Goal: Task Accomplishment & Management: Complete application form

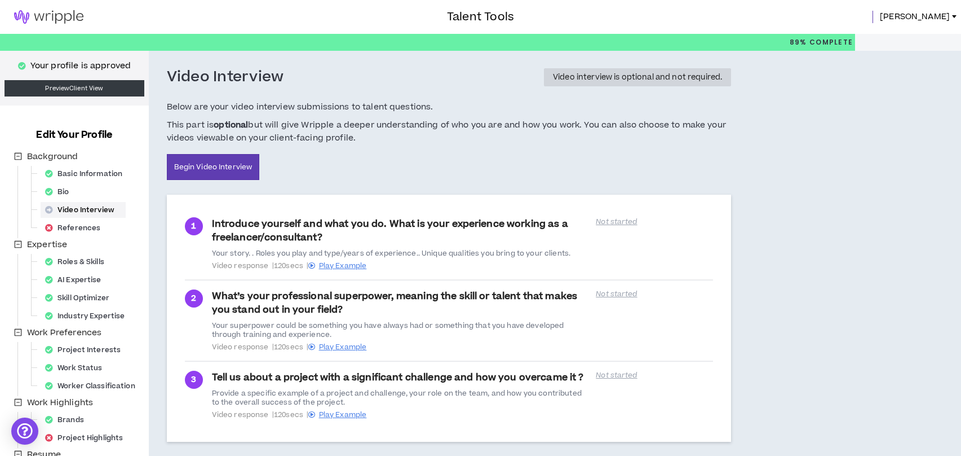
click at [44, 19] on img at bounding box center [49, 17] width 98 height 14
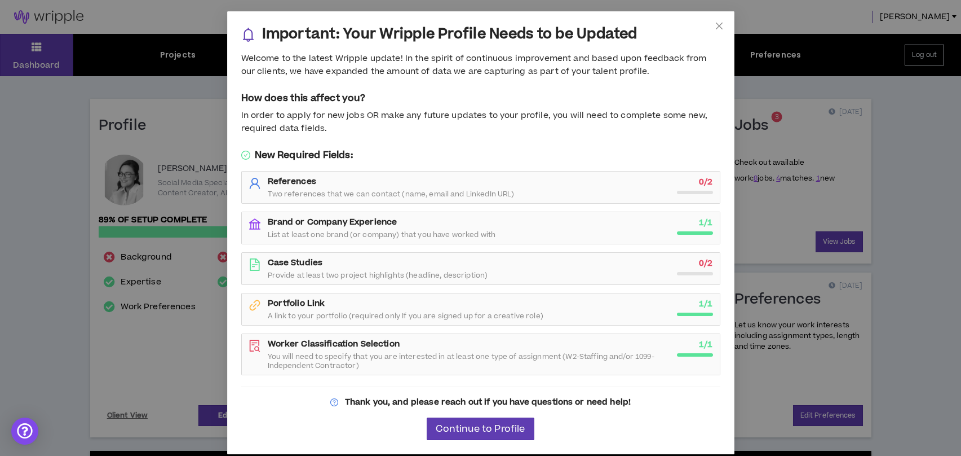
click at [449, 192] on span "Two references that we can contact (name, email and LinkedIn URL)" at bounding box center [391, 193] width 247 height 9
click at [485, 423] on span "Continue to Profile" at bounding box center [480, 428] width 89 height 11
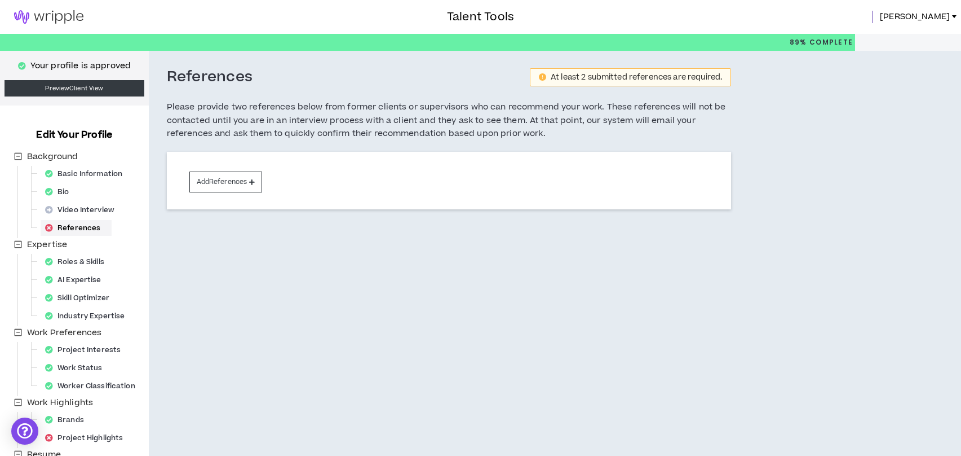
click at [36, 12] on img at bounding box center [49, 17] width 98 height 14
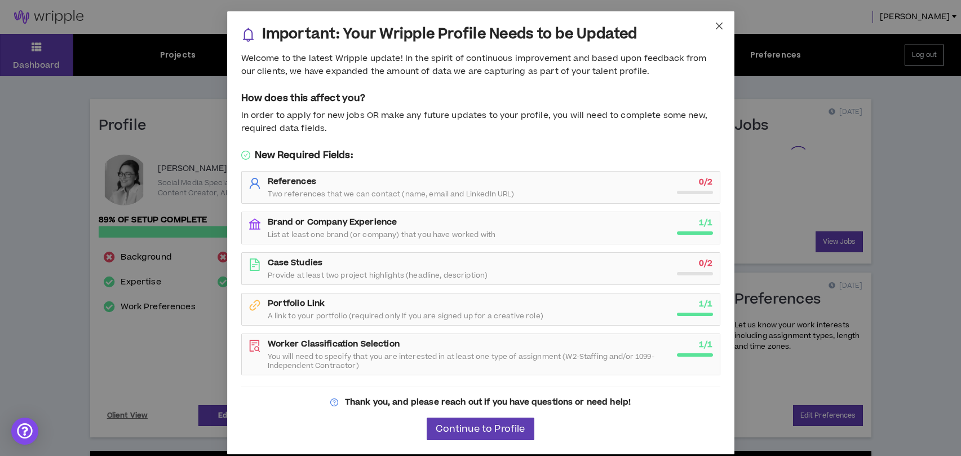
click at [715, 25] on icon "close" at bounding box center [719, 25] width 9 height 9
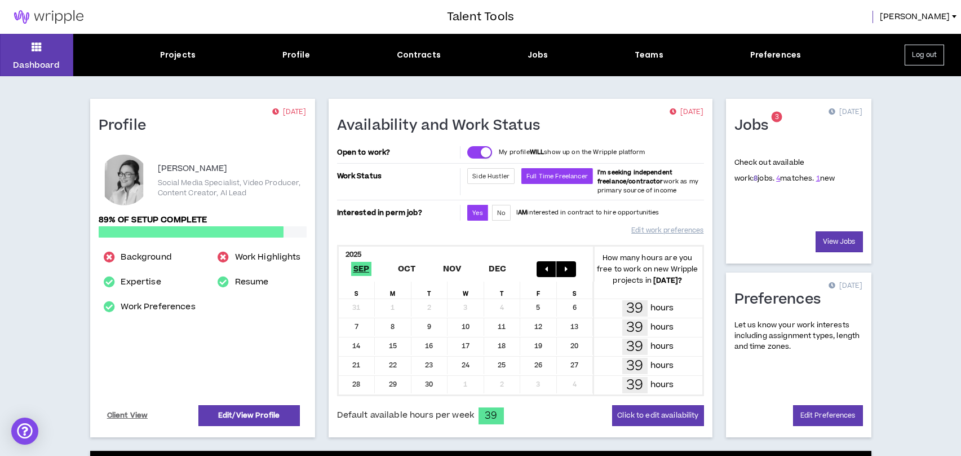
click at [754, 180] on link "8" at bounding box center [756, 178] width 4 height 10
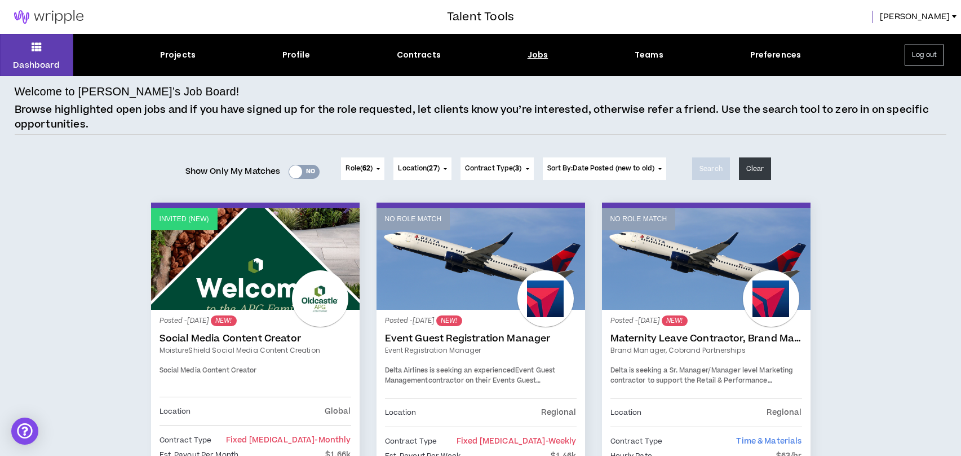
click at [364, 165] on span "62" at bounding box center [367, 169] width 8 height 10
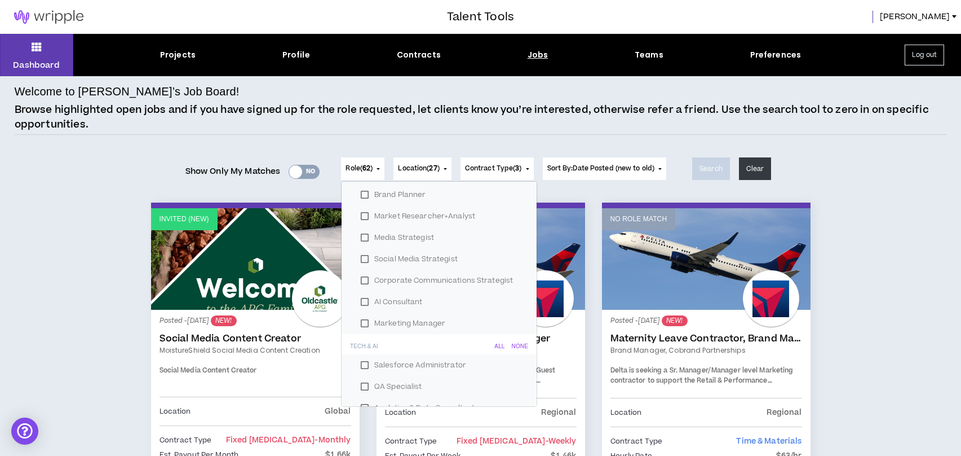
scroll to position [1308, 0]
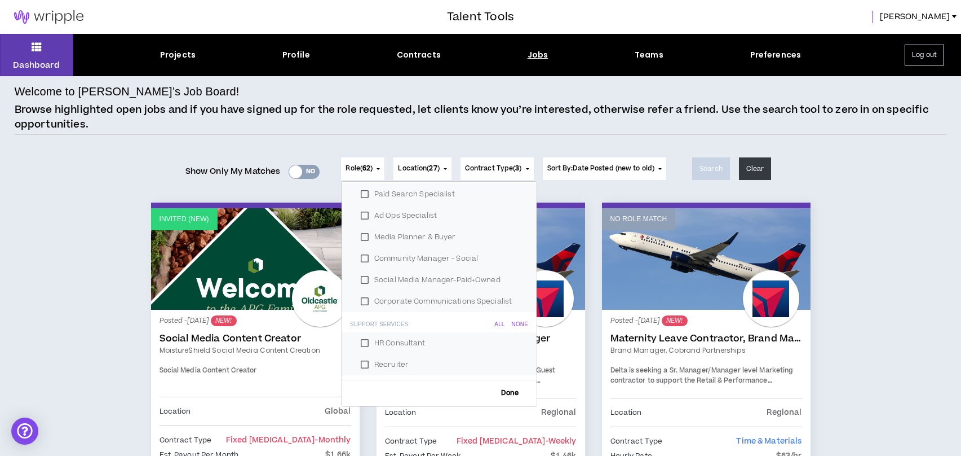
click at [253, 313] on div "Posted - [DATE] NEW! Social Media Content Creator MoistureShield Social Media C…" at bounding box center [255, 410] width 209 height 201
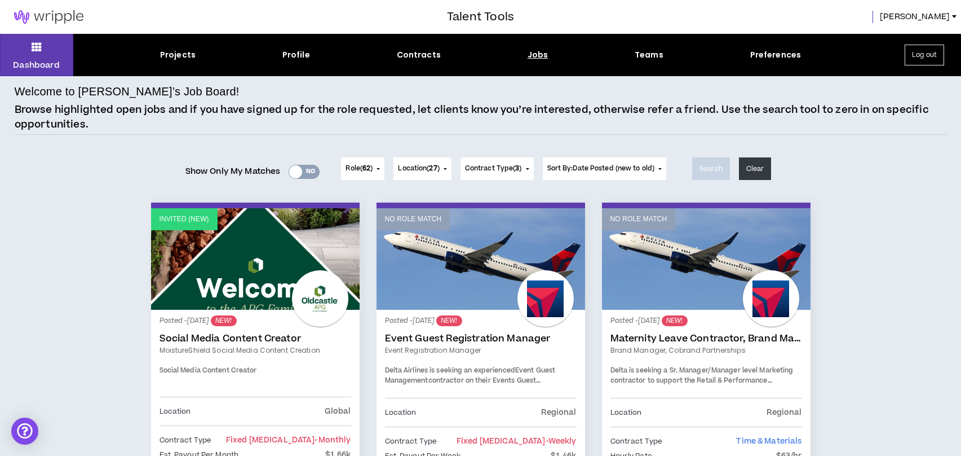
click at [249, 339] on link "Social Media Content Creator" at bounding box center [256, 338] width 192 height 11
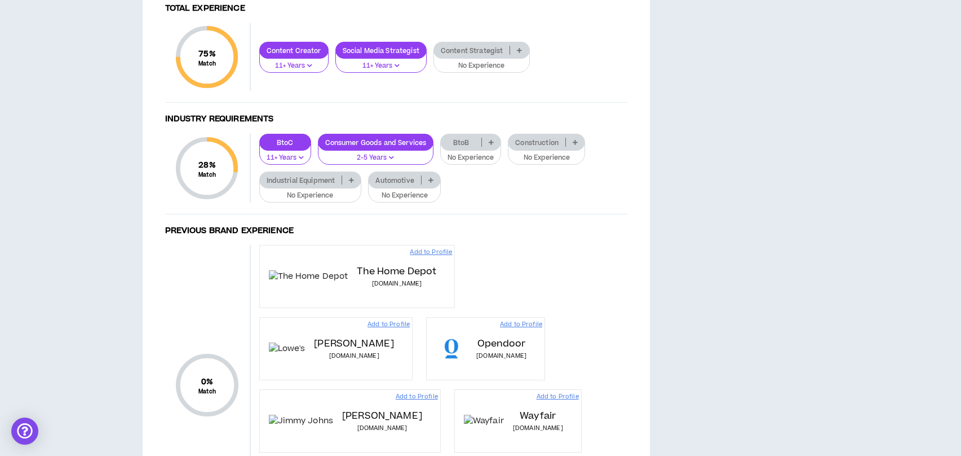
scroll to position [697, 0]
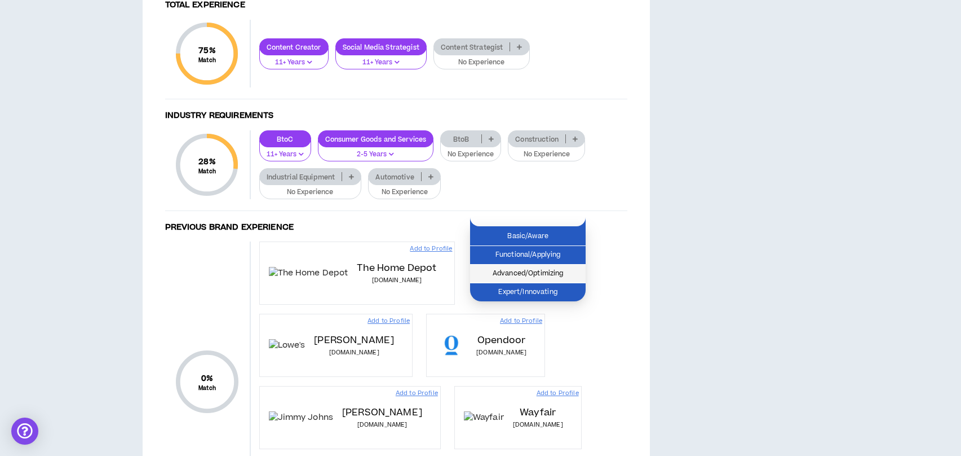
click at [563, 275] on span "Advanced/Optimizing" at bounding box center [528, 273] width 102 height 12
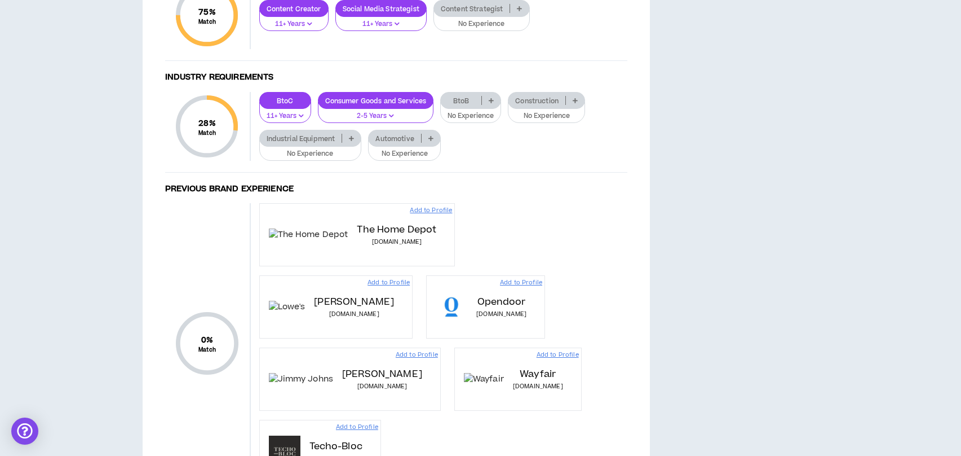
scroll to position [735, 0]
click at [522, 17] on div "Content Strategist" at bounding box center [482, 9] width 96 height 17
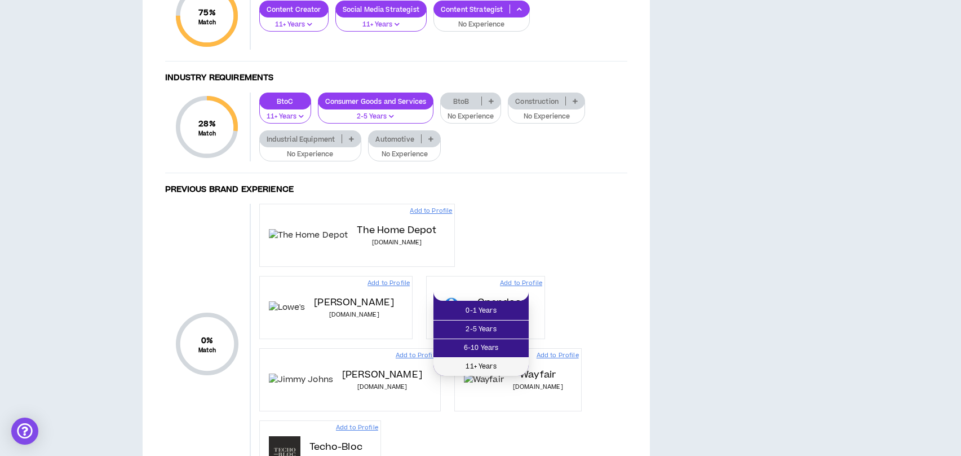
click at [479, 363] on span "11+ Years" at bounding box center [481, 366] width 82 height 12
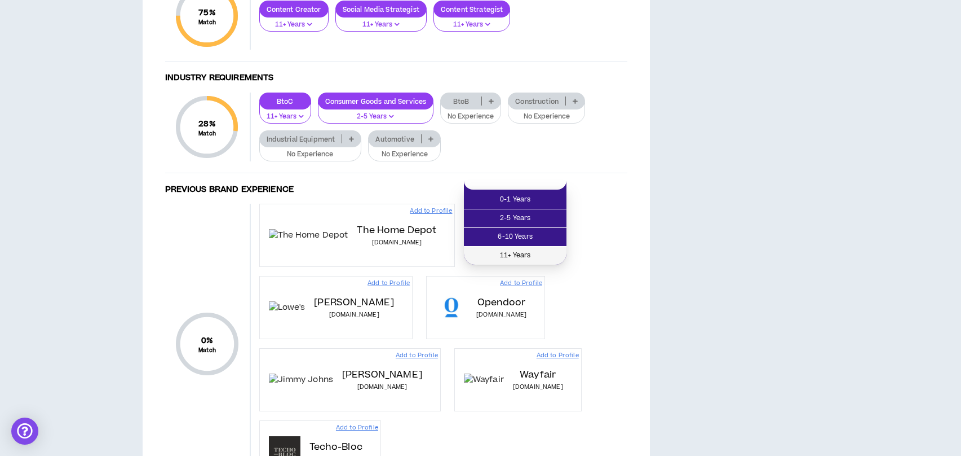
click at [536, 250] on span "11+ Years" at bounding box center [515, 255] width 89 height 12
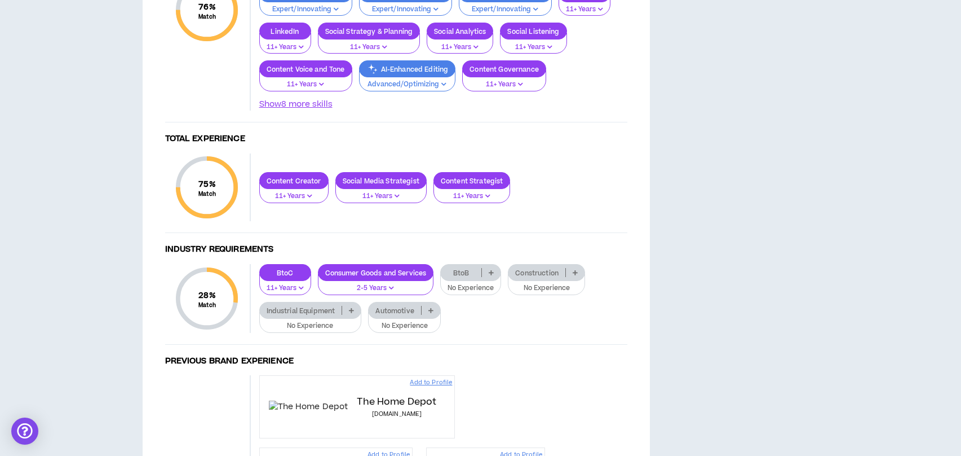
scroll to position [0, 0]
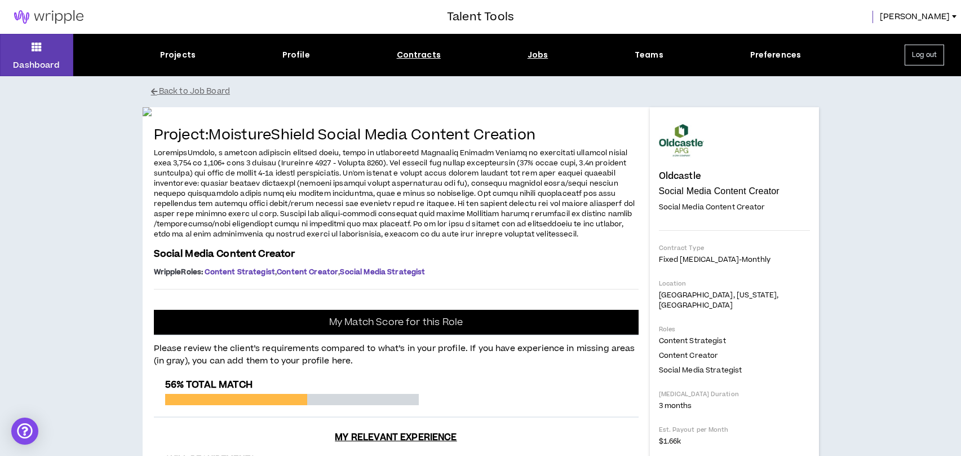
click at [410, 53] on div "Contracts" at bounding box center [419, 55] width 44 height 12
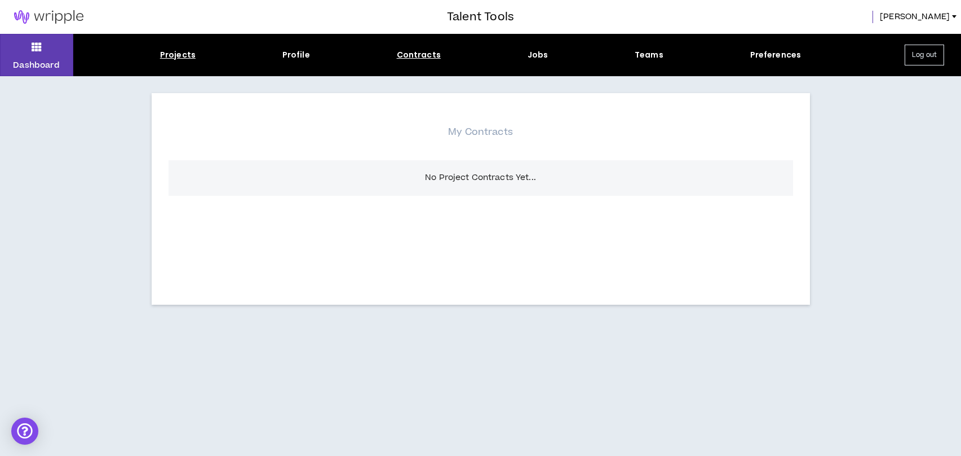
click at [167, 52] on div "Projects" at bounding box center [178, 55] width 36 height 12
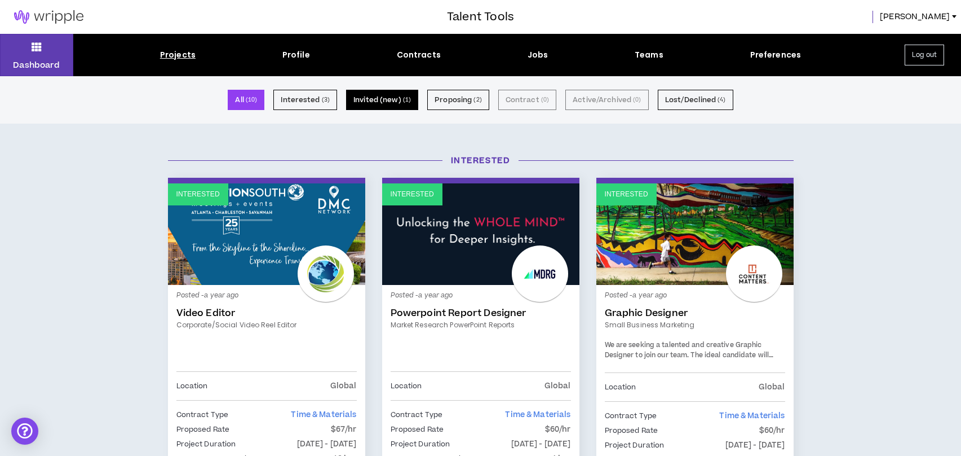
click at [399, 109] on button "Invited (new) ( 1 )" at bounding box center [382, 100] width 72 height 20
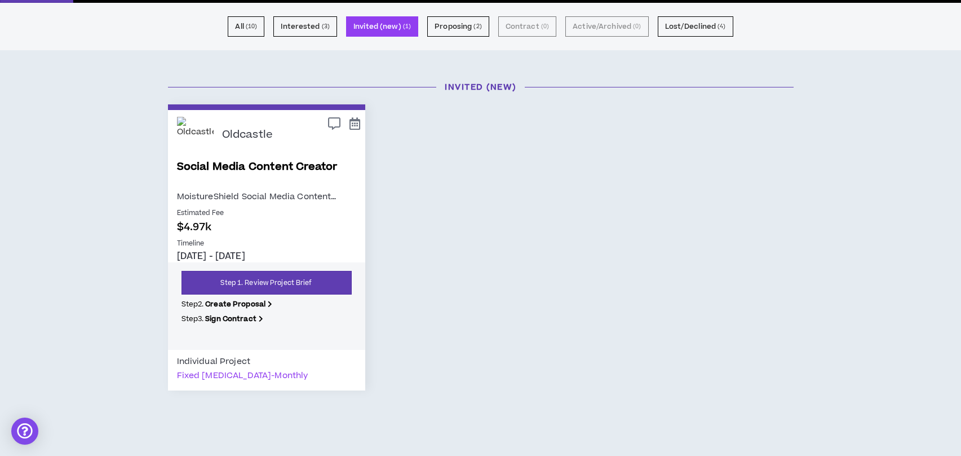
scroll to position [85, 0]
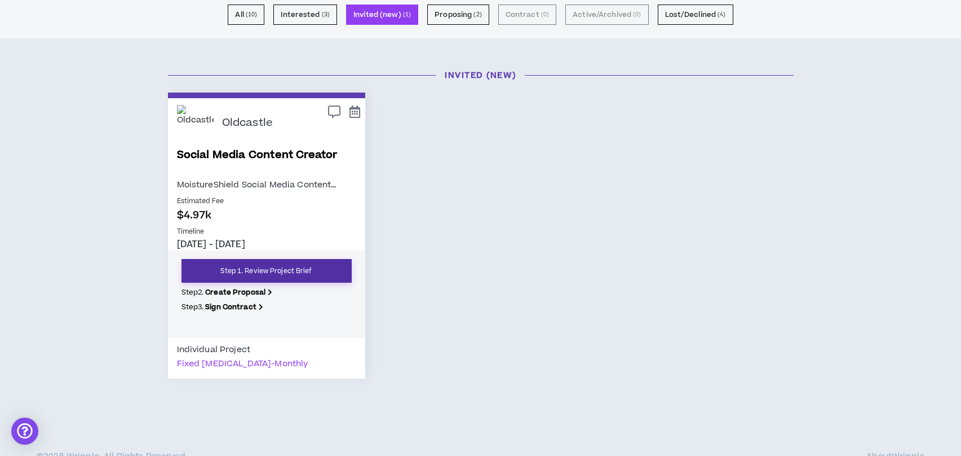
click at [246, 267] on link "Step 1. Review Project Brief" at bounding box center [267, 271] width 170 height 24
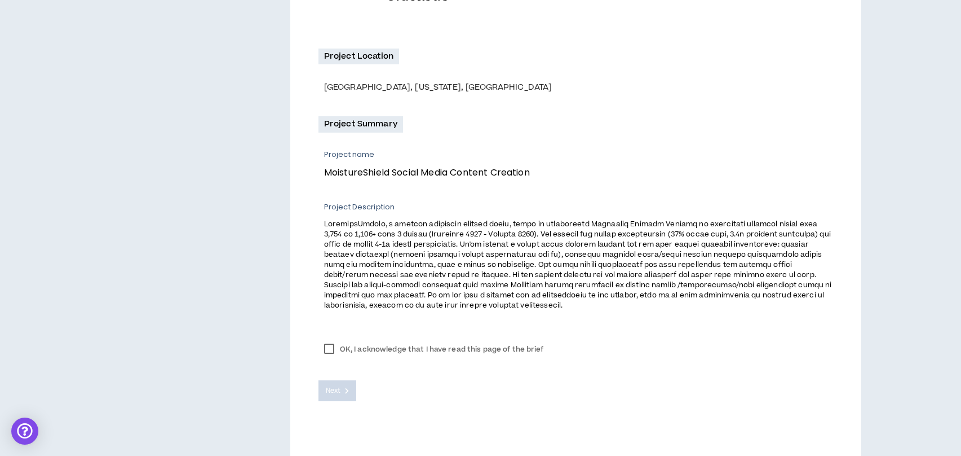
scroll to position [310, 0]
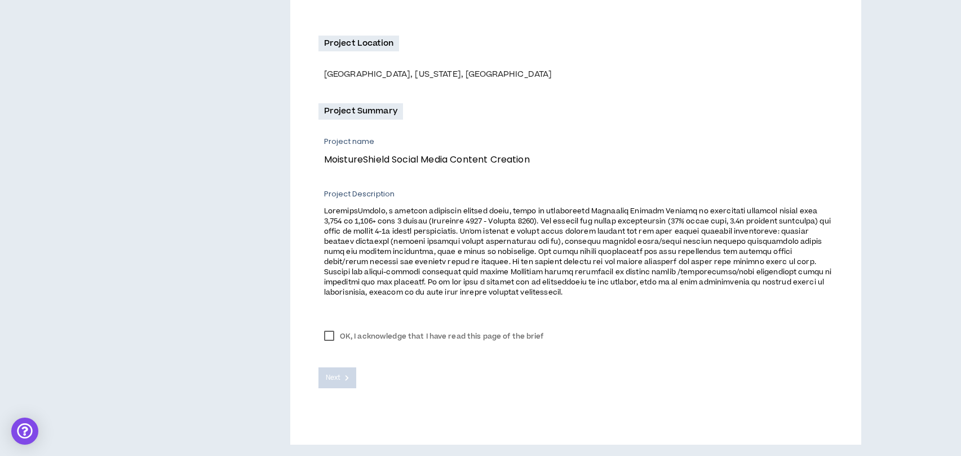
click at [333, 336] on label "OK, I acknowledge that I have read this page of the brief" at bounding box center [434, 336] width 231 height 17
click at [332, 377] on span "Next" at bounding box center [333, 377] width 15 height 11
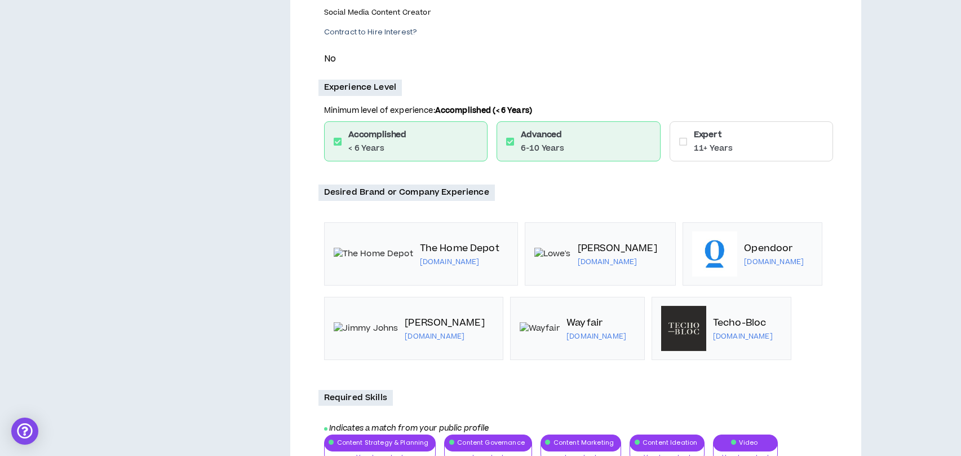
scroll to position [317, 0]
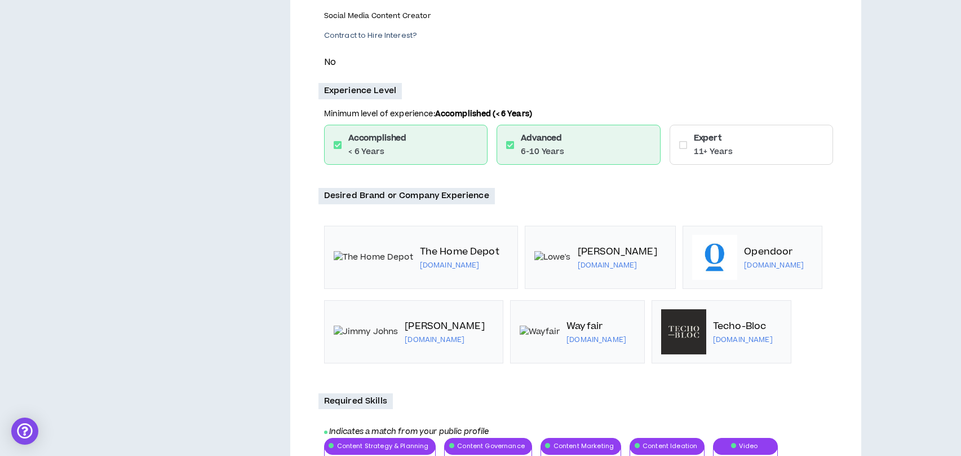
click at [732, 136] on div "Expert 11+ Years" at bounding box center [752, 145] width 164 height 40
click at [703, 155] on p "11+ Years" at bounding box center [713, 151] width 39 height 11
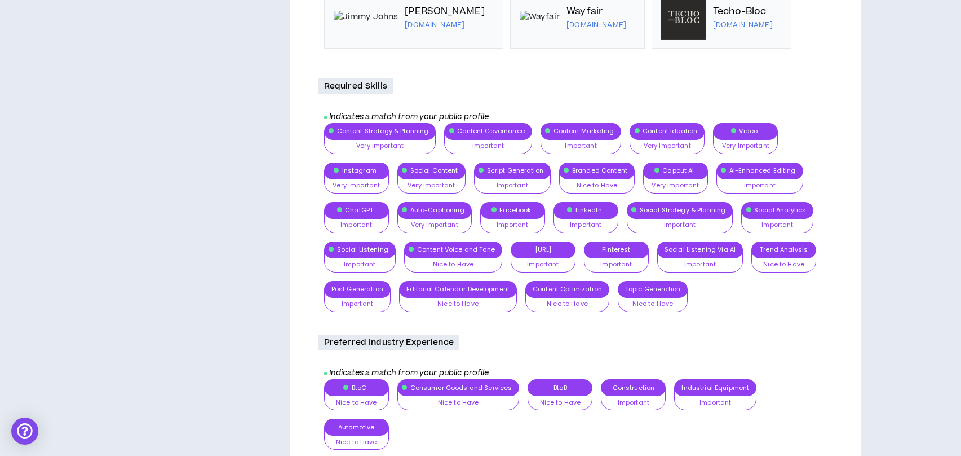
scroll to position [813, 0]
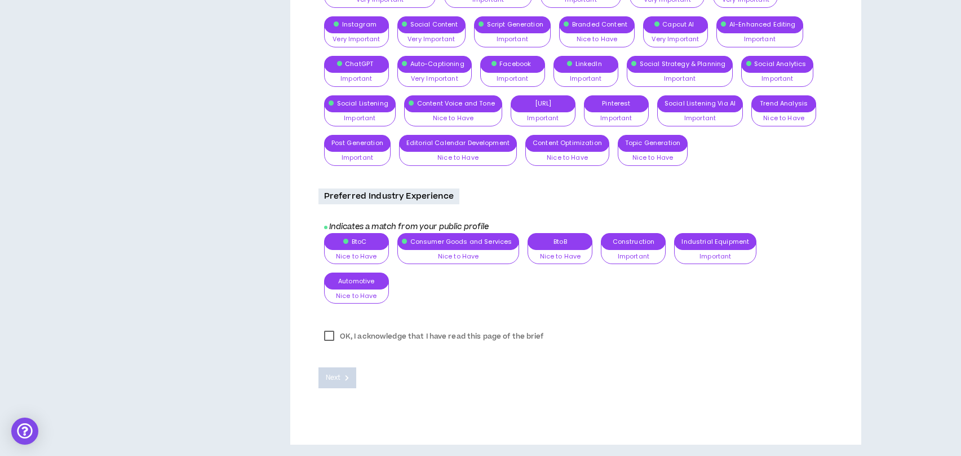
click at [326, 326] on div "OK, I acknowledge that I have read this page of the brief Next" at bounding box center [576, 354] width 515 height 67
click at [327, 339] on label "OK, I acknowledge that I have read this page of the brief" at bounding box center [434, 336] width 231 height 17
click at [334, 382] on span "Next" at bounding box center [333, 377] width 15 height 11
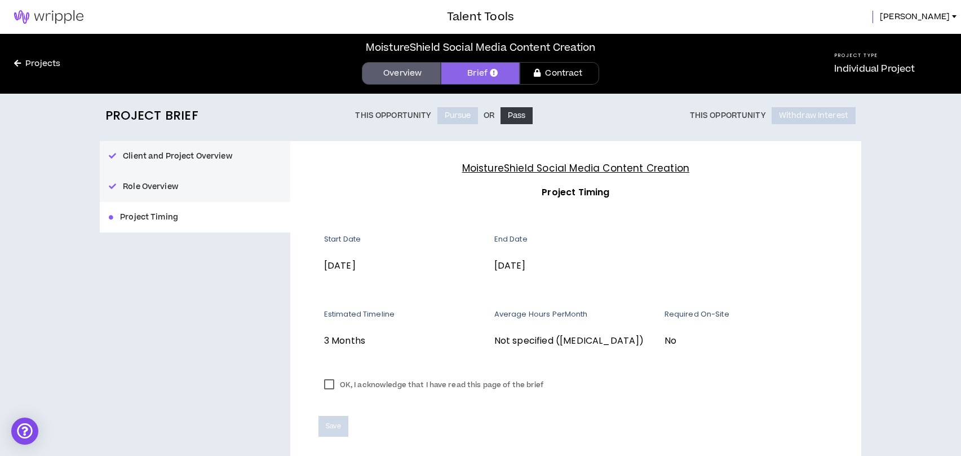
scroll to position [48, 0]
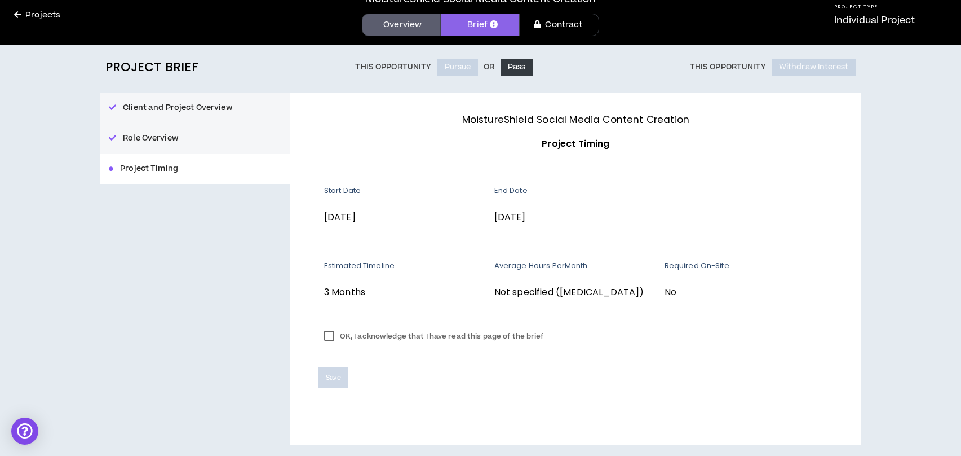
click at [334, 335] on label "OK, I acknowledge that I have read this page of the brief" at bounding box center [434, 336] width 231 height 17
click at [334, 375] on span "Save" at bounding box center [333, 377] width 15 height 11
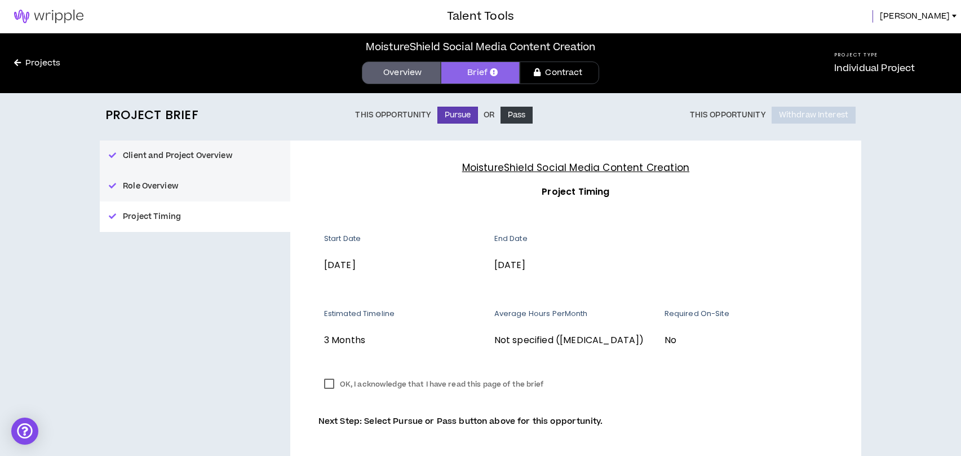
scroll to position [0, 0]
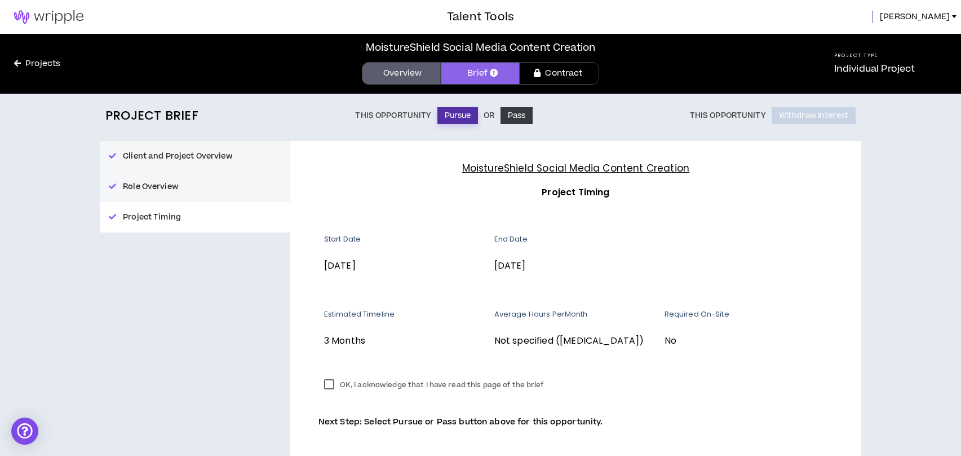
click at [447, 117] on button "Pursue" at bounding box center [458, 115] width 41 height 17
click at [476, 79] on link "Brief" at bounding box center [480, 73] width 79 height 23
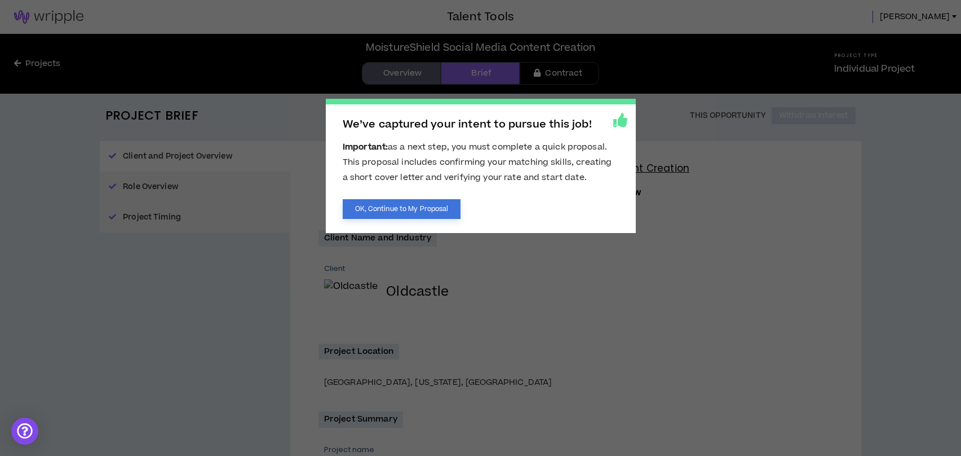
click at [421, 216] on button "OK, Continue to My Proposal" at bounding box center [402, 209] width 118 height 20
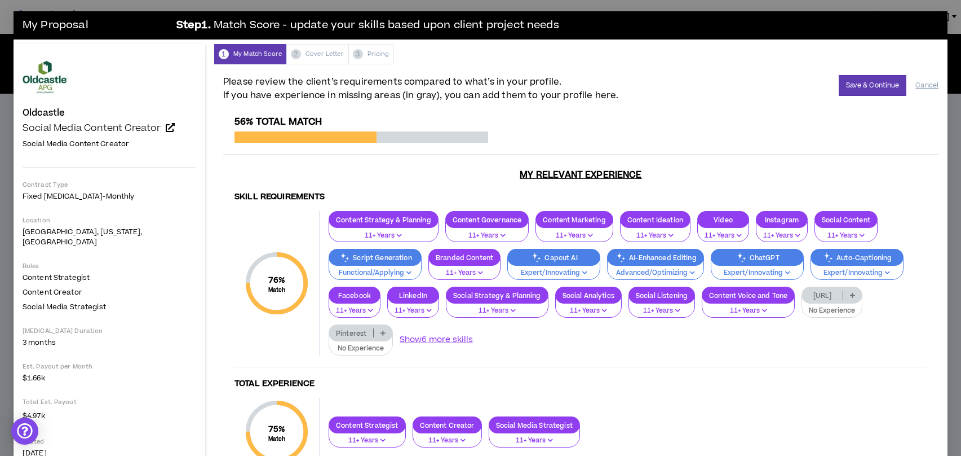
click at [806, 295] on p "[URL]" at bounding box center [822, 295] width 41 height 8
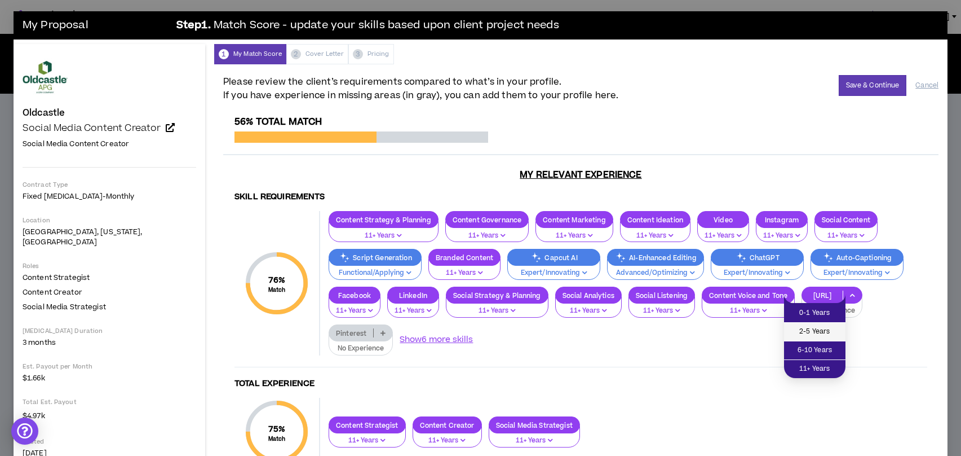
click at [812, 325] on li "2-5 Years" at bounding box center [814, 332] width 61 height 19
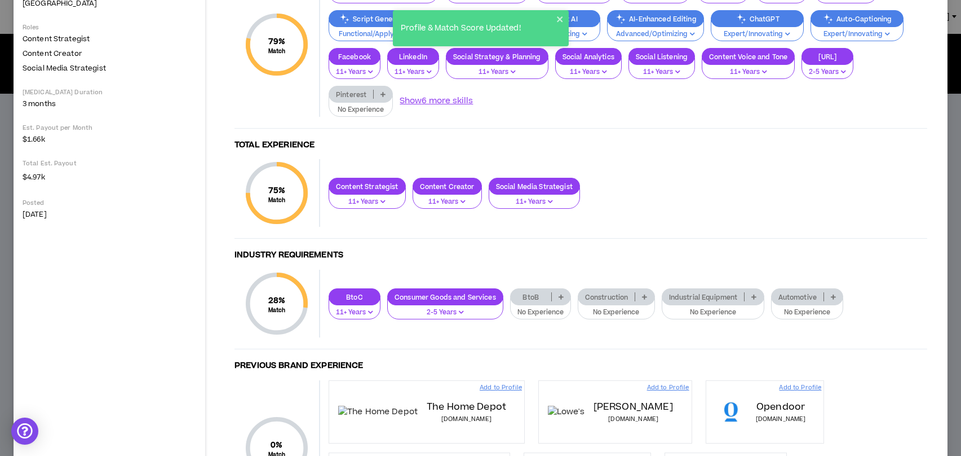
scroll to position [239, 0]
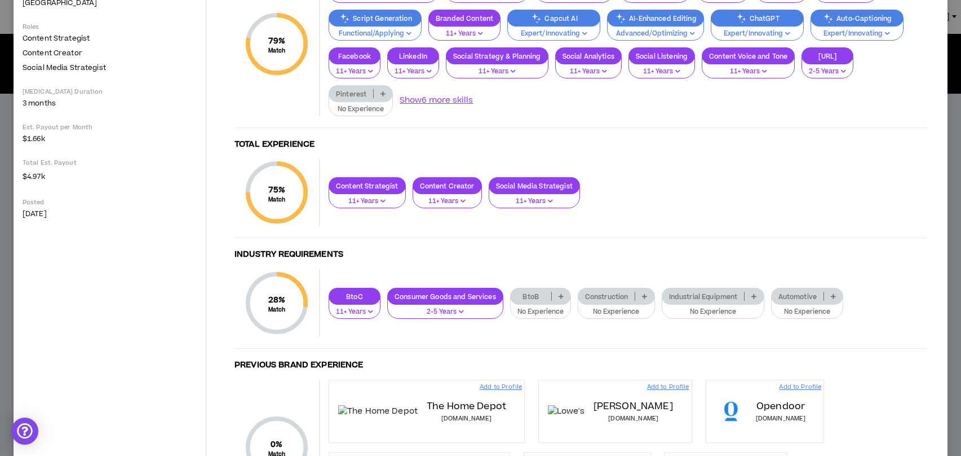
click at [514, 288] on div "BtoB" at bounding box center [540, 296] width 61 height 17
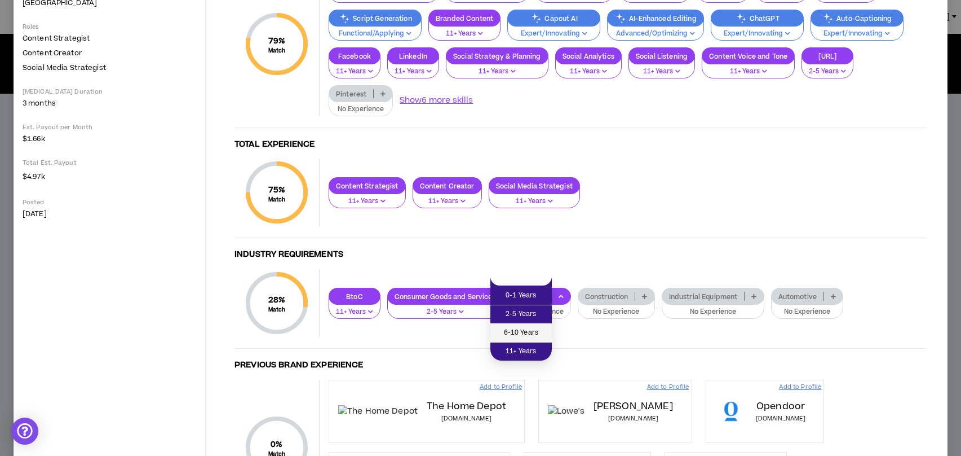
click at [516, 328] on span "6-10 Years" at bounding box center [521, 332] width 48 height 12
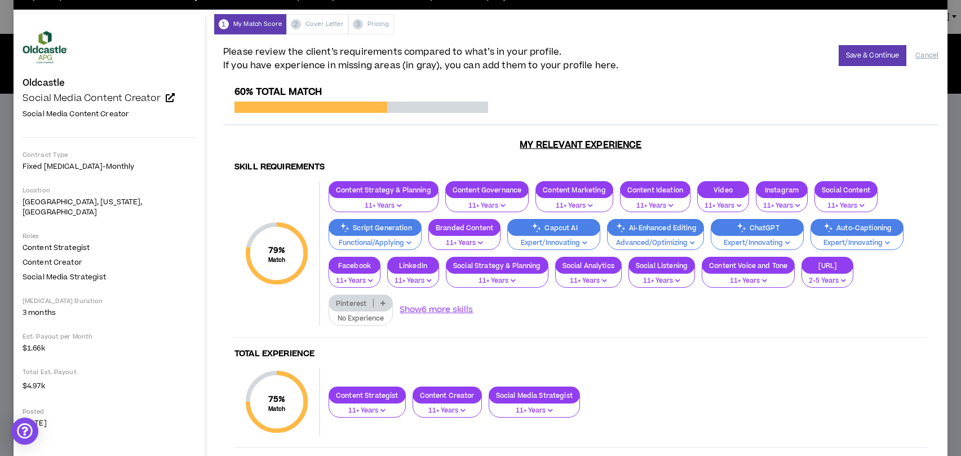
scroll to position [0, 0]
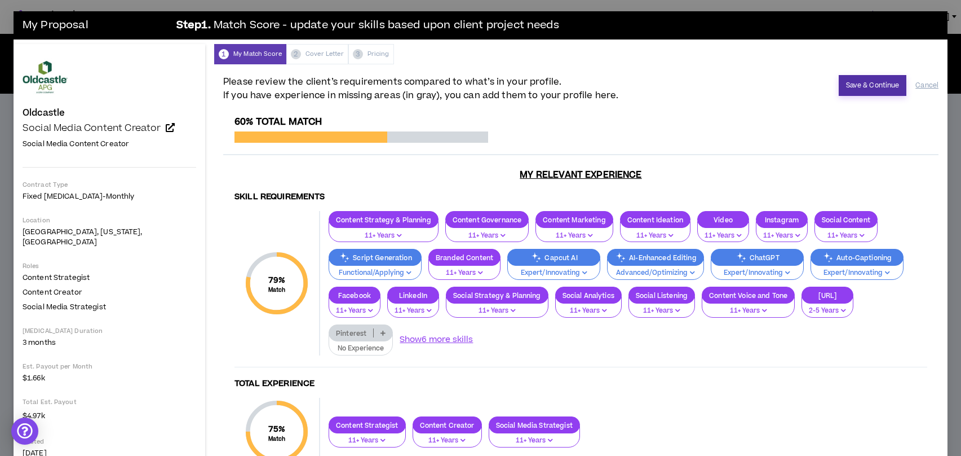
click at [871, 78] on button "Save & Continue" at bounding box center [873, 85] width 68 height 21
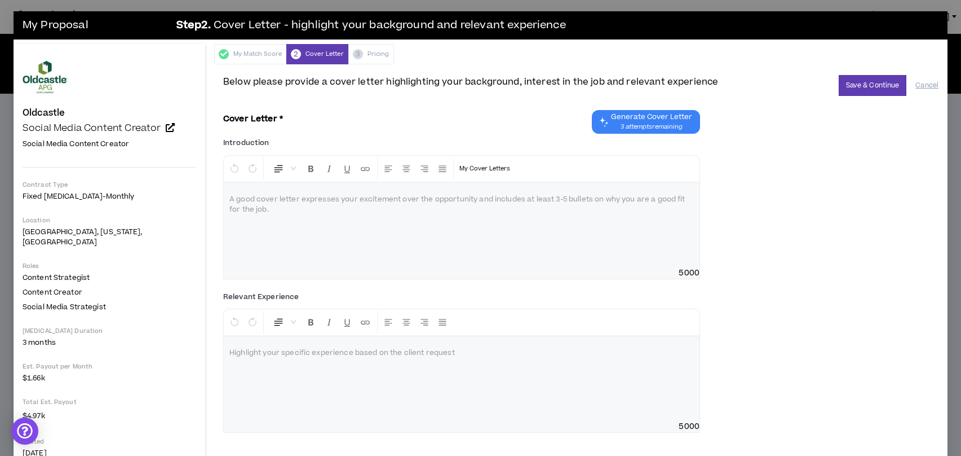
scroll to position [1, 0]
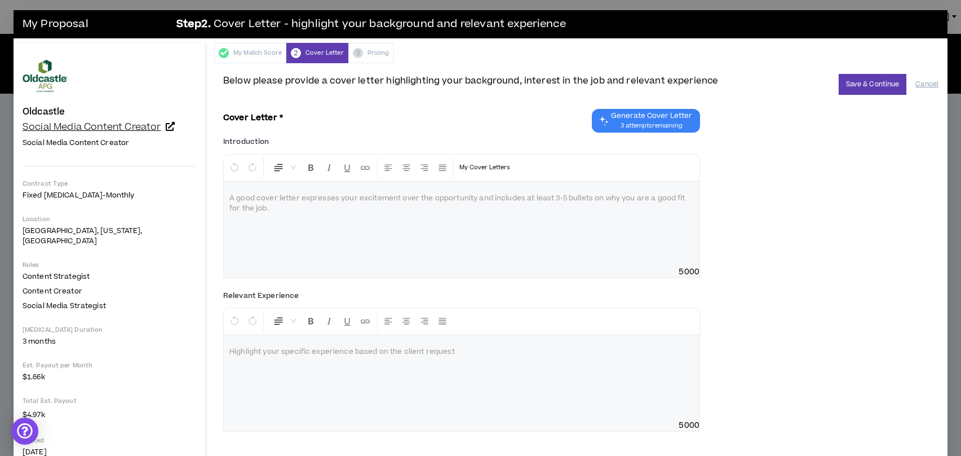
click at [166, 129] on link "Social Media Content Creator" at bounding box center [110, 126] width 174 height 11
click at [368, 249] on div at bounding box center [462, 224] width 476 height 85
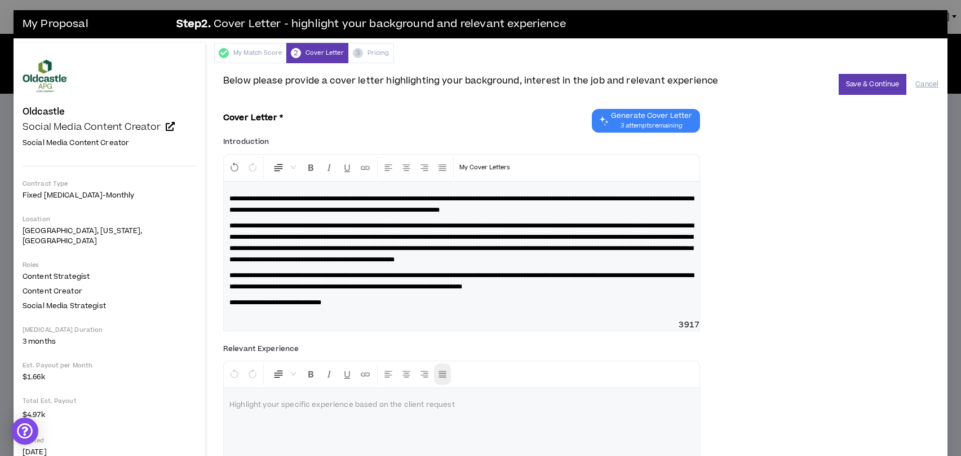
scroll to position [74, 0]
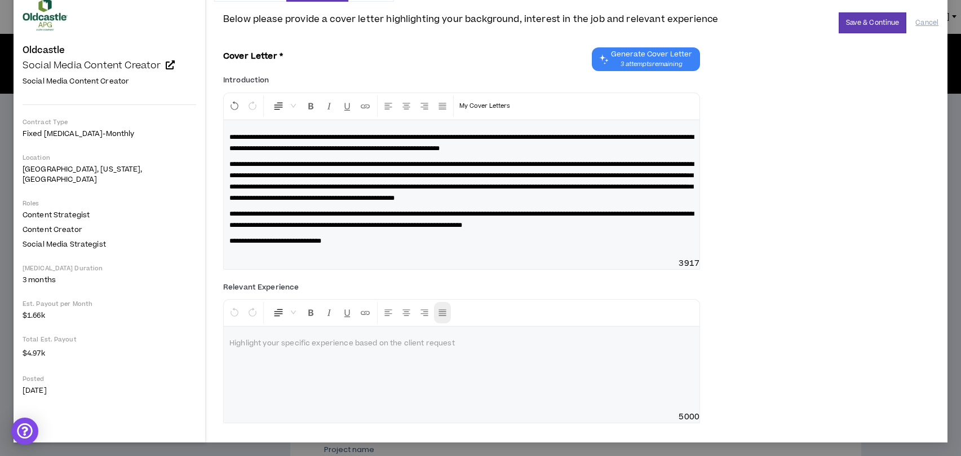
click at [417, 374] on div at bounding box center [462, 368] width 476 height 85
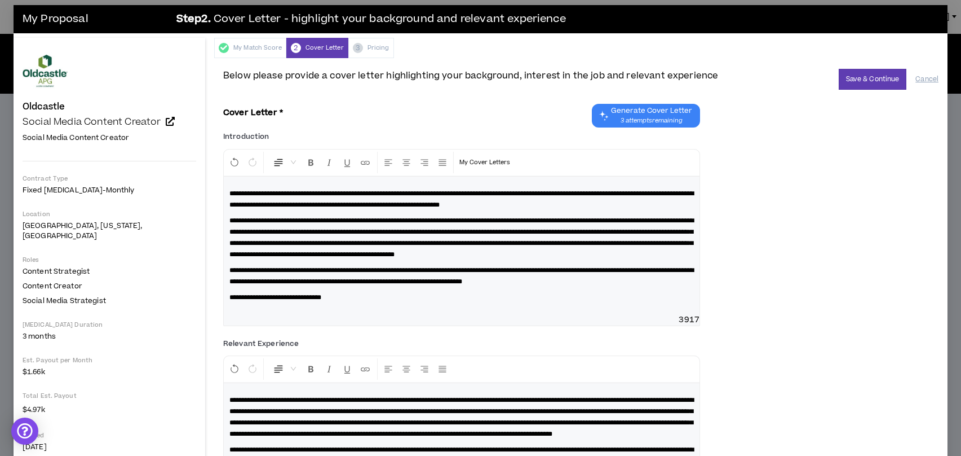
scroll to position [0, 0]
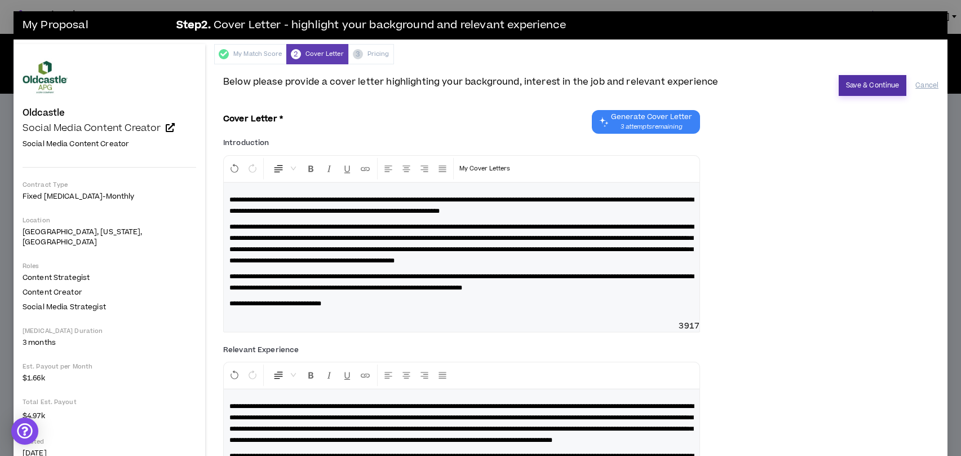
click at [853, 94] on button "Save & Continue" at bounding box center [873, 85] width 68 height 21
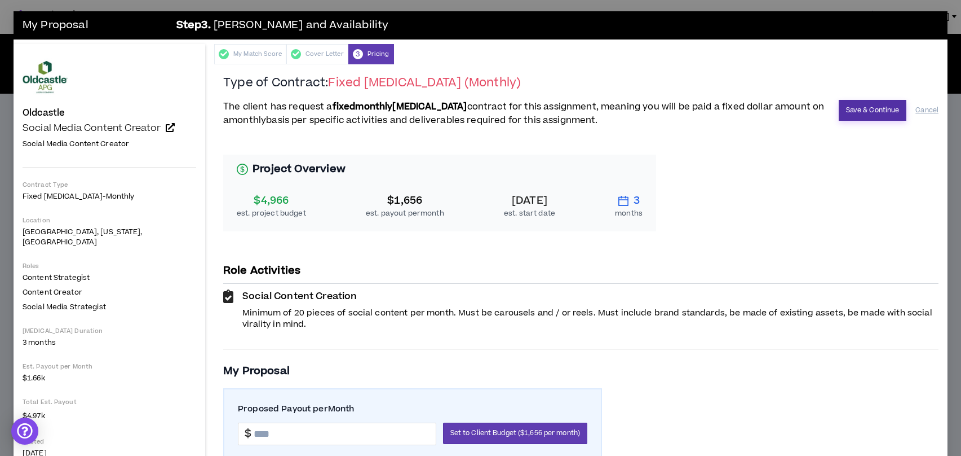
click at [854, 109] on button "Save & Continue" at bounding box center [873, 110] width 68 height 21
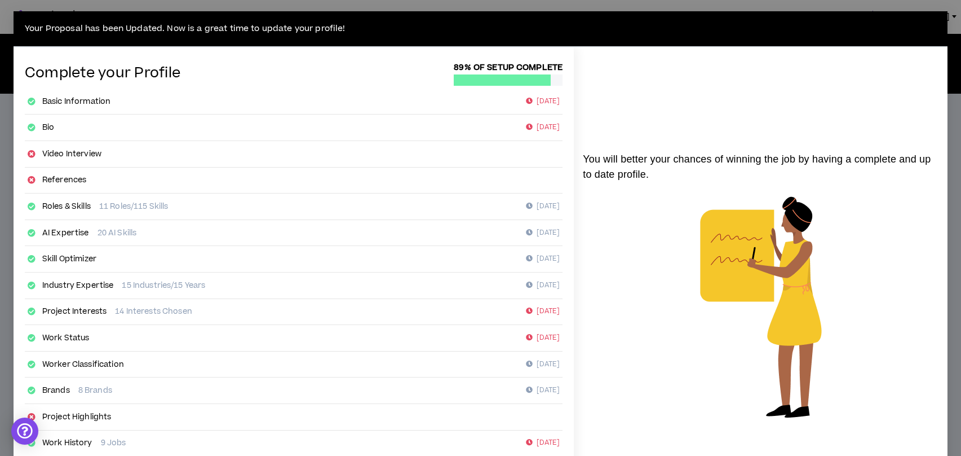
click at [10, 253] on div "Your Proposal has been Updated. Now is a great time to update your profile! Com…" at bounding box center [480, 228] width 961 height 456
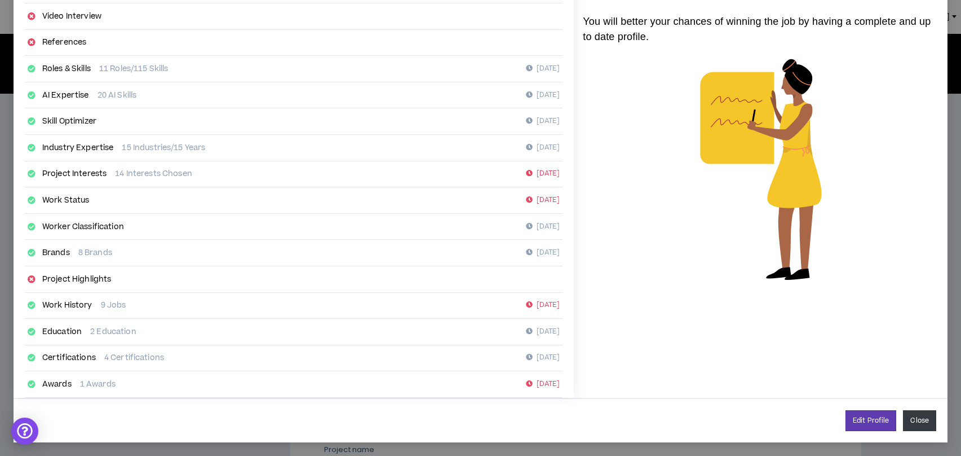
click at [923, 420] on button "Close" at bounding box center [919, 420] width 33 height 21
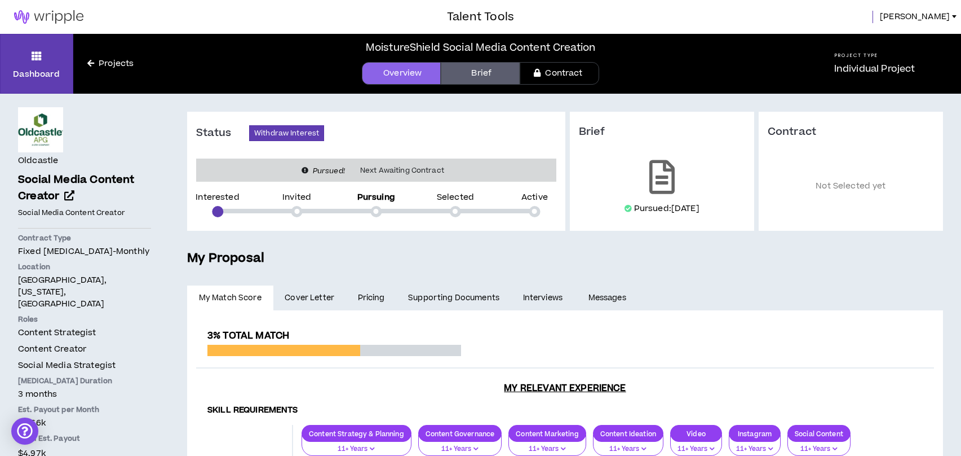
scroll to position [126, 0]
click at [669, 202] on div "Pursued: [DATE]" at bounding box center [662, 186] width 166 height 61
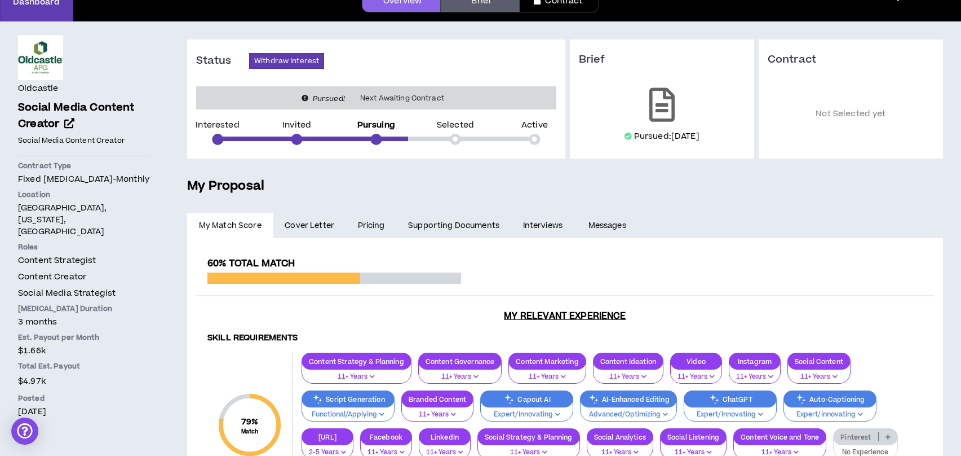
scroll to position [0, 0]
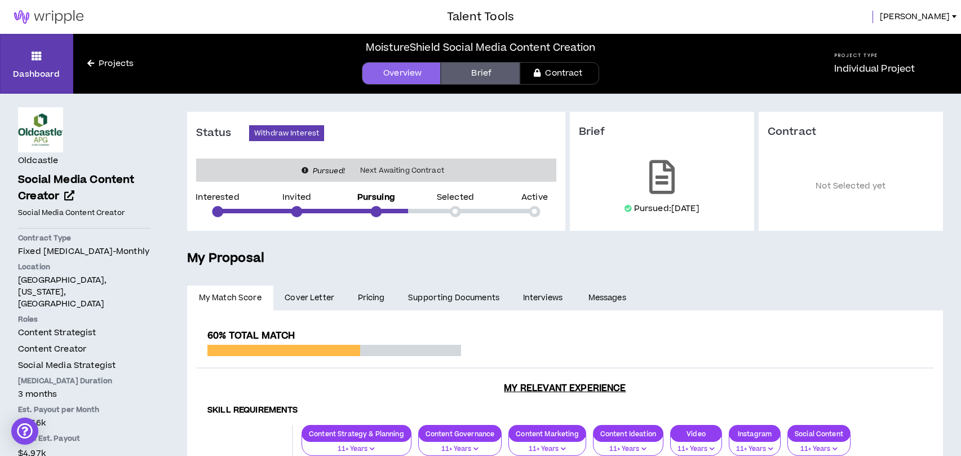
click at [354, 297] on link "Pricing" at bounding box center [371, 297] width 51 height 25
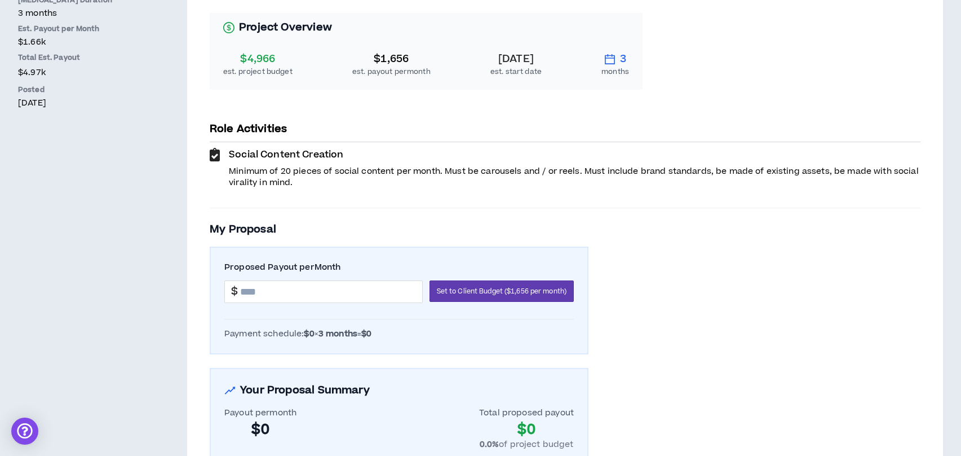
scroll to position [385, 0]
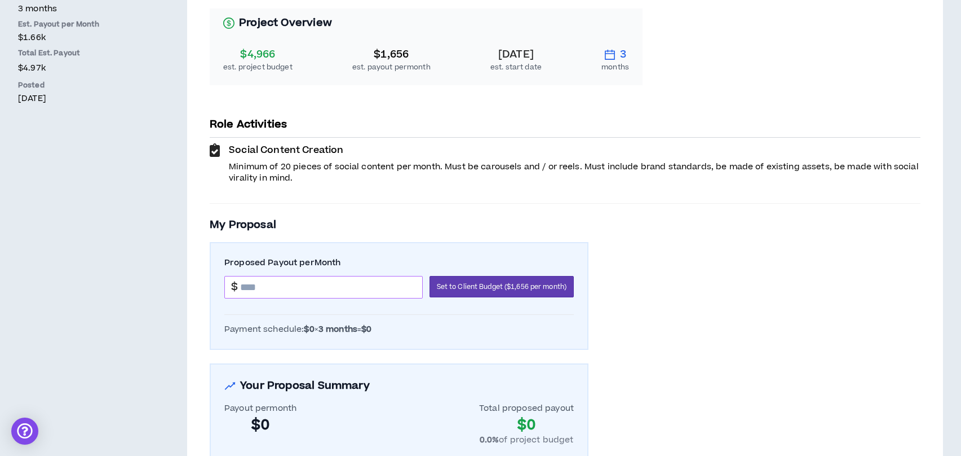
click at [343, 290] on input at bounding box center [331, 286] width 182 height 21
click at [458, 273] on div "Proposed Payout per Month $ Set to Client Budget ($1,656 per month)" at bounding box center [399, 283] width 350 height 53
click at [460, 285] on span "Set to Client Budget ($1,656 per month)" at bounding box center [502, 286] width 130 height 11
type input "*******"
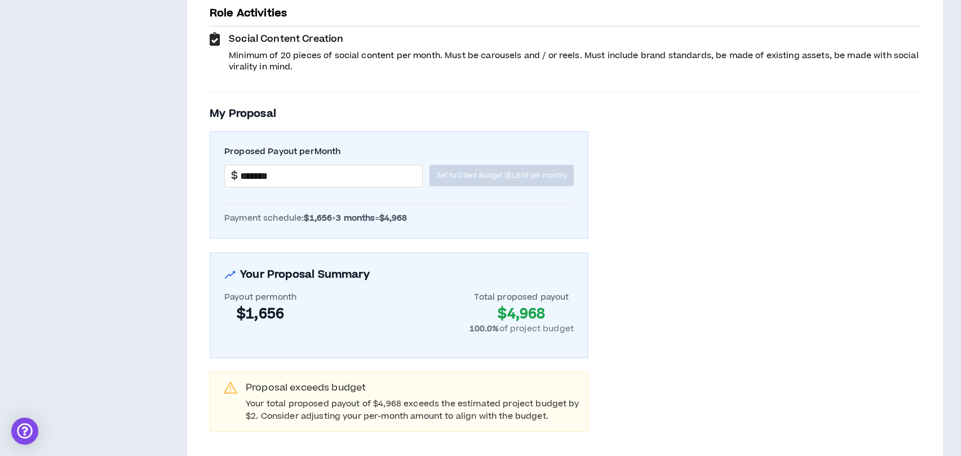
scroll to position [558, 0]
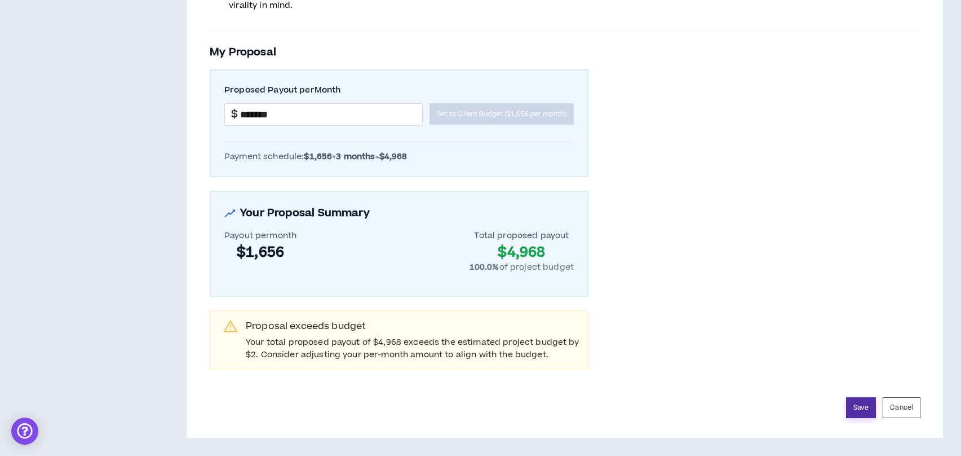
click at [873, 414] on button "Save" at bounding box center [861, 407] width 30 height 21
click at [863, 407] on button "Save" at bounding box center [861, 407] width 30 height 21
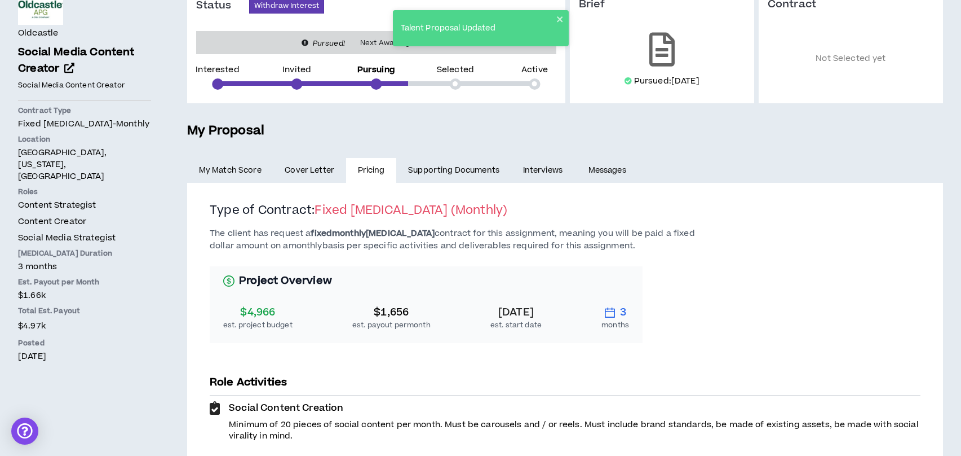
scroll to position [0, 0]
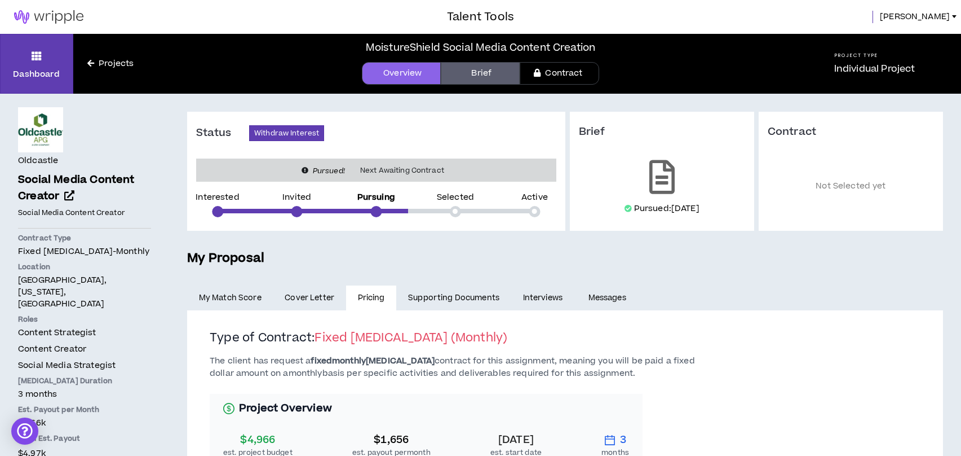
click at [119, 65] on link "Projects" at bounding box center [110, 64] width 74 height 12
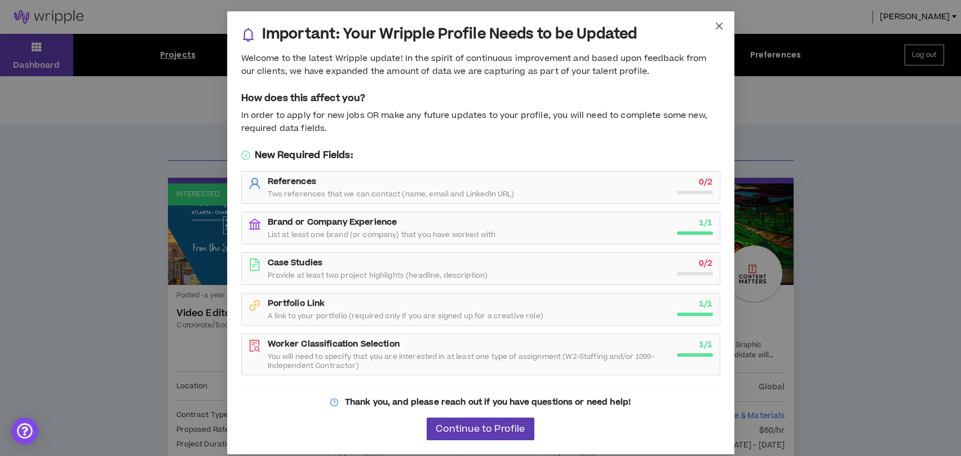
click at [718, 27] on icon "close" at bounding box center [719, 25] width 9 height 9
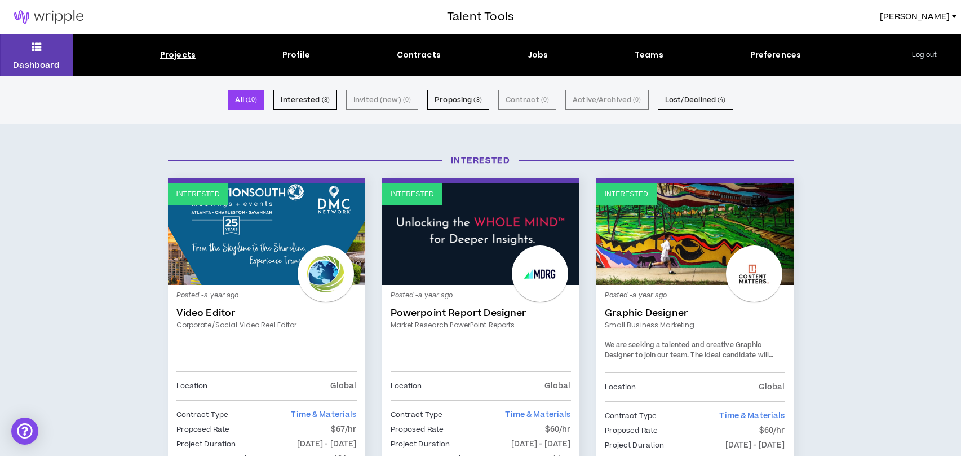
click at [523, 58] on div "Projects Profile Contracts Jobs Teams Preferences" at bounding box center [480, 55] width 815 height 12
click at [542, 55] on div "Jobs" at bounding box center [538, 55] width 21 height 12
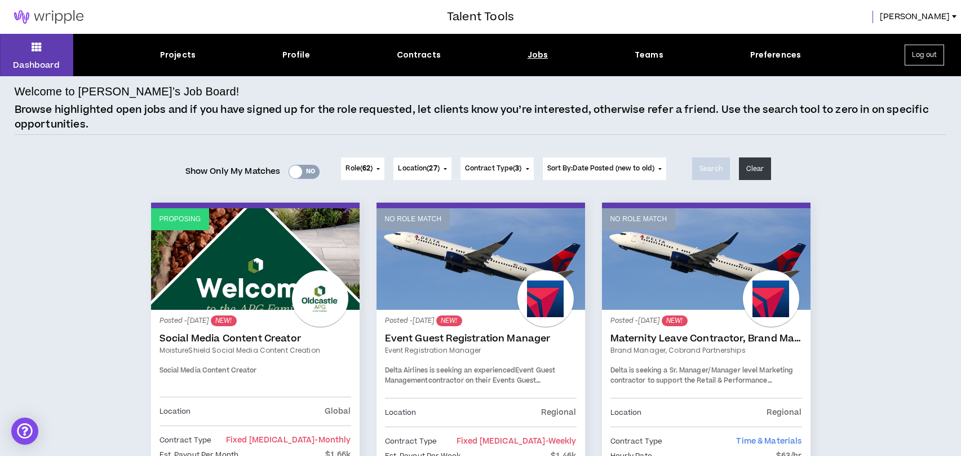
click at [605, 156] on div "Role ( 62 ) 62 Selected Edit Done Experience & Design All None Instructional De…" at bounding box center [504, 168] width 334 height 45
click at [618, 161] on button "Sort By: Date Posted (new to old)" at bounding box center [605, 168] width 124 height 23
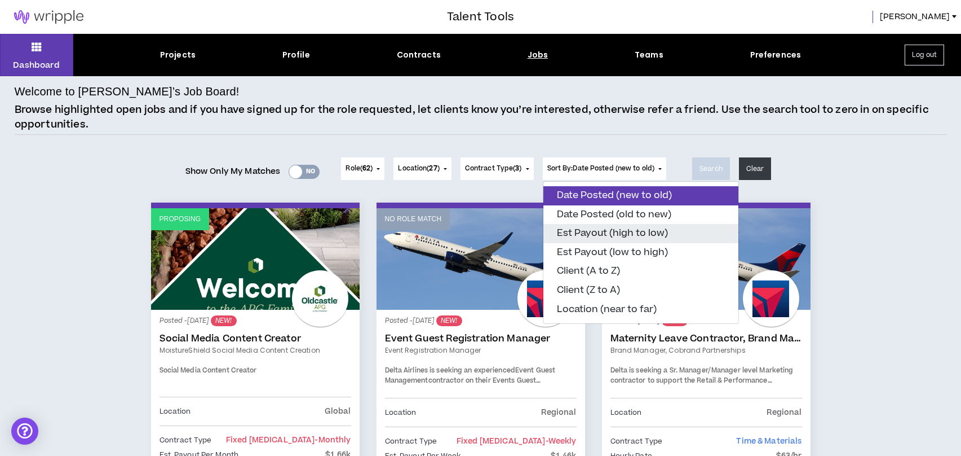
click at [639, 235] on button "Est Payout (high to low)" at bounding box center [641, 233] width 195 height 19
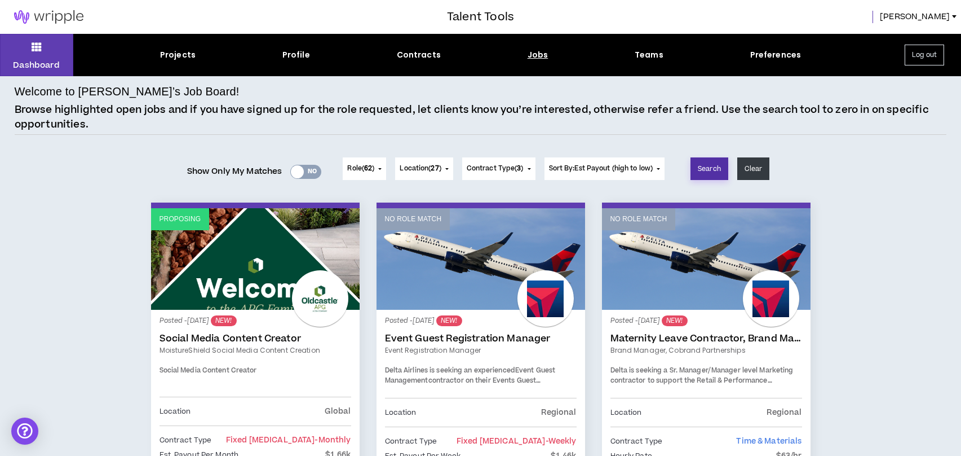
click at [714, 170] on button "Search" at bounding box center [710, 168] width 38 height 23
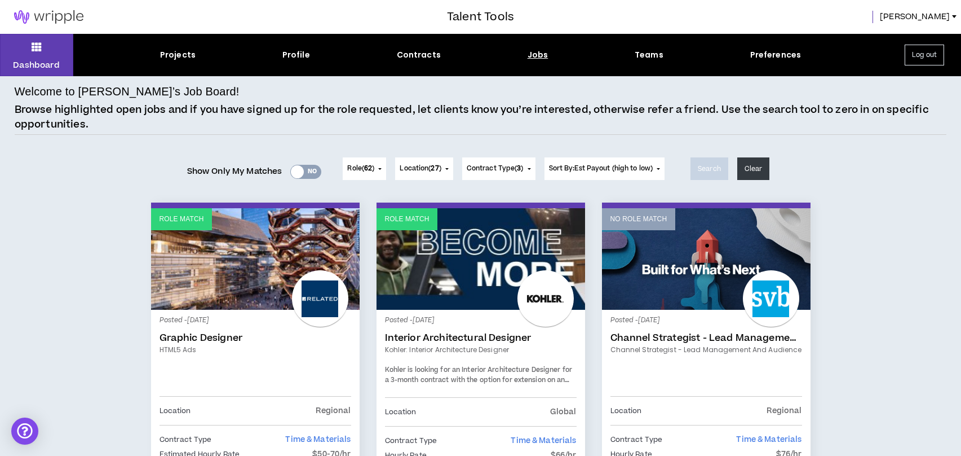
click at [439, 171] on span "Location ( 27 )" at bounding box center [420, 169] width 41 height 10
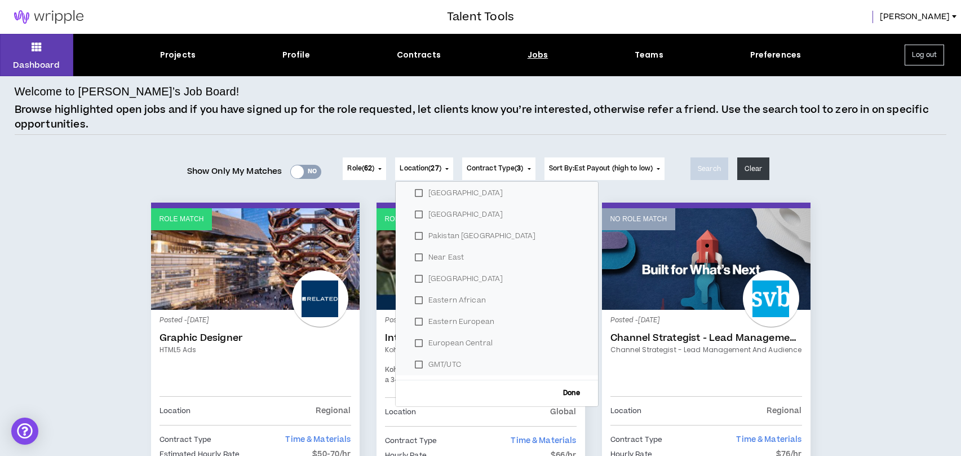
click at [625, 165] on span "Sort By: Est Payout (high to low)" at bounding box center [601, 169] width 104 height 10
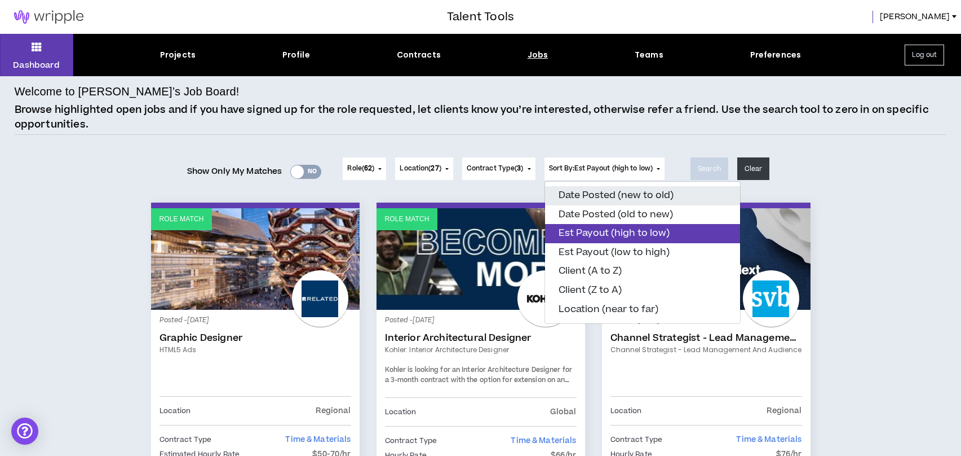
click at [625, 193] on button "Date Posted (new to old)" at bounding box center [642, 195] width 195 height 19
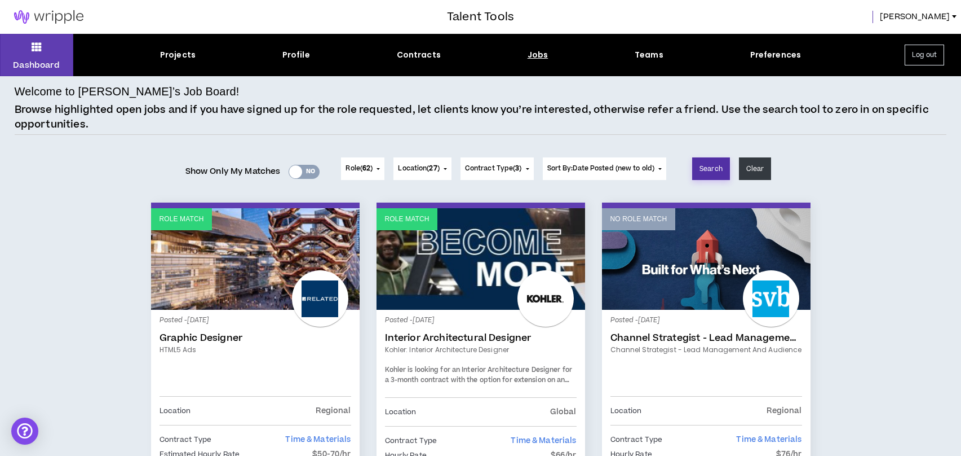
click at [708, 169] on button "Search" at bounding box center [711, 168] width 38 height 23
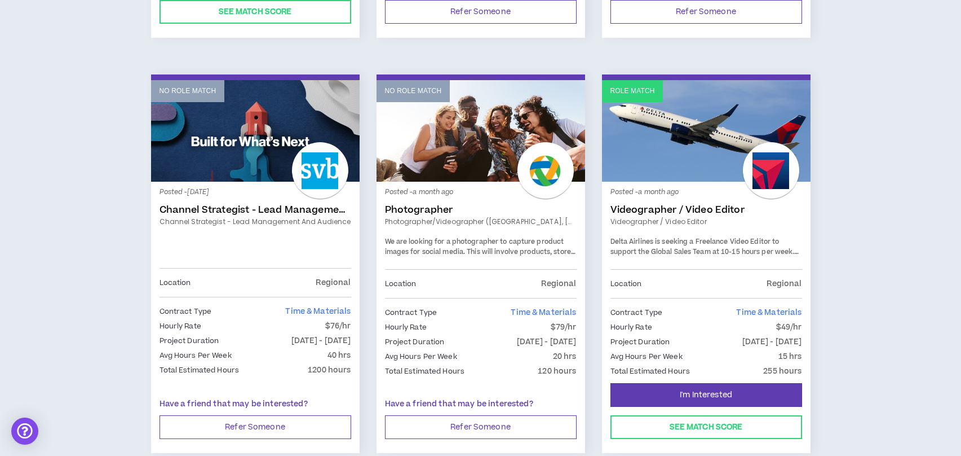
scroll to position [546, 0]
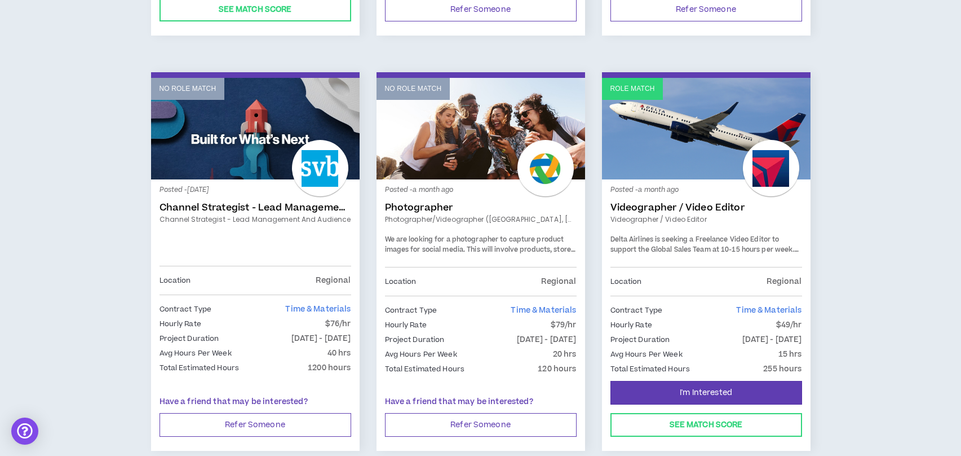
click at [262, 204] on link "Channel Strategist - Lead Management and Audience" at bounding box center [256, 207] width 192 height 11
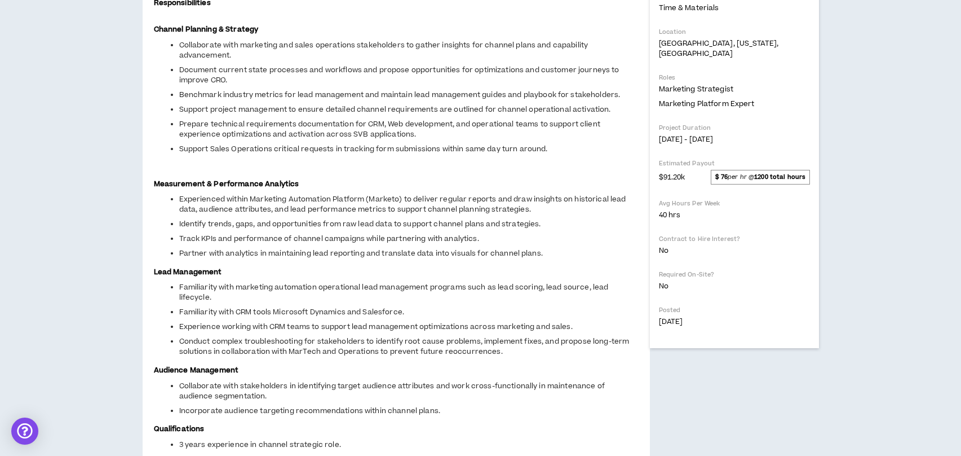
scroll to position [319, 0]
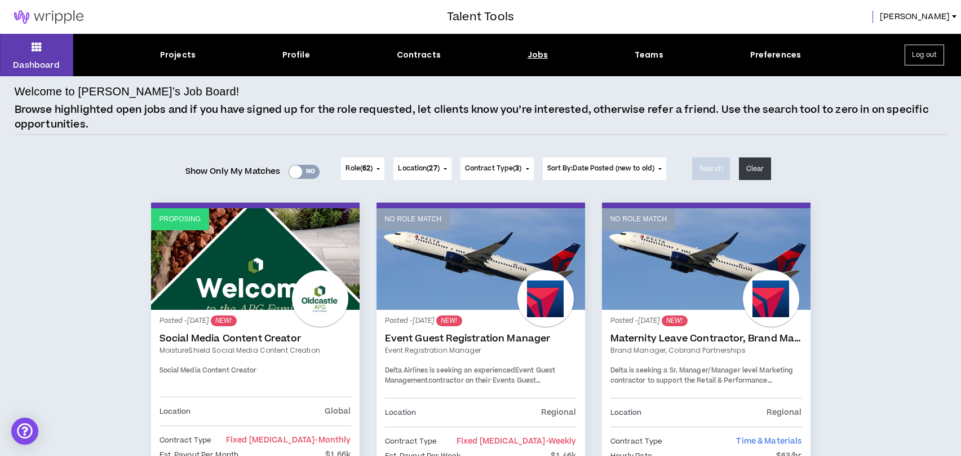
click at [300, 176] on div "Yes No" at bounding box center [304, 172] width 31 height 14
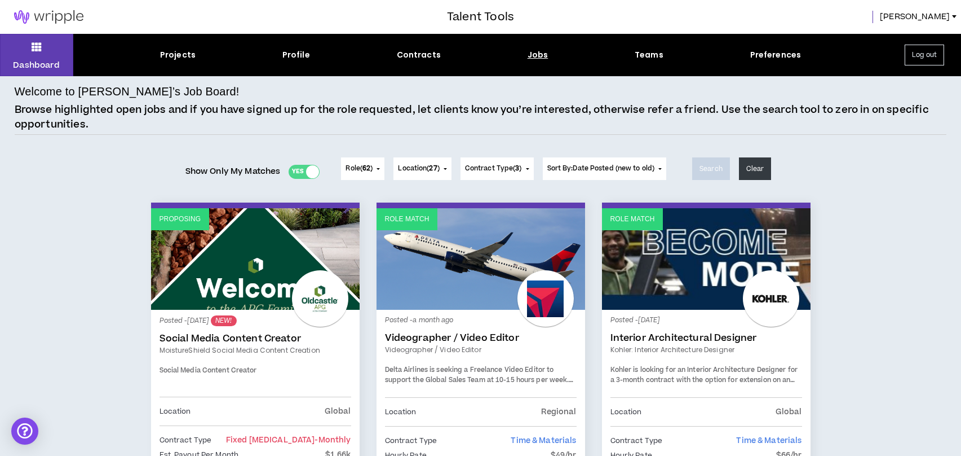
click at [300, 175] on div "Yes No" at bounding box center [304, 172] width 31 height 14
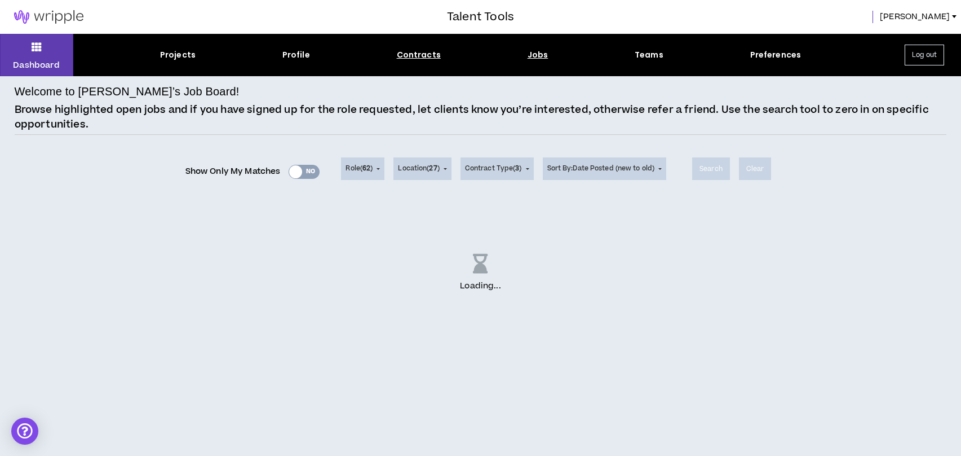
click at [416, 58] on div "Contracts" at bounding box center [419, 55] width 44 height 12
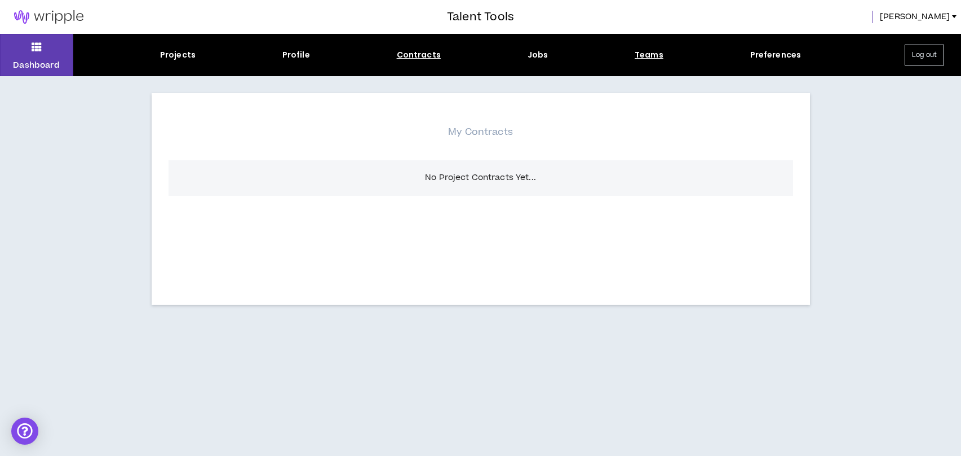
click at [651, 55] on div "Teams" at bounding box center [649, 55] width 29 height 12
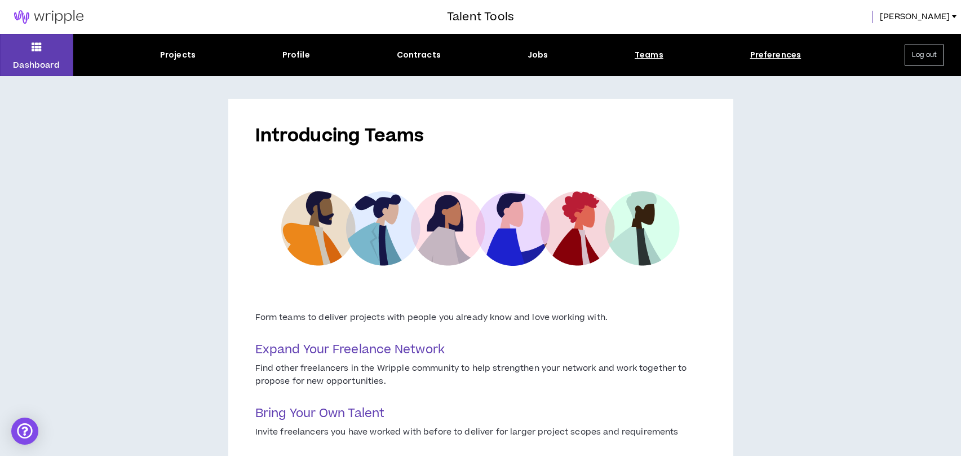
click at [771, 55] on div "Preferences" at bounding box center [775, 55] width 51 height 12
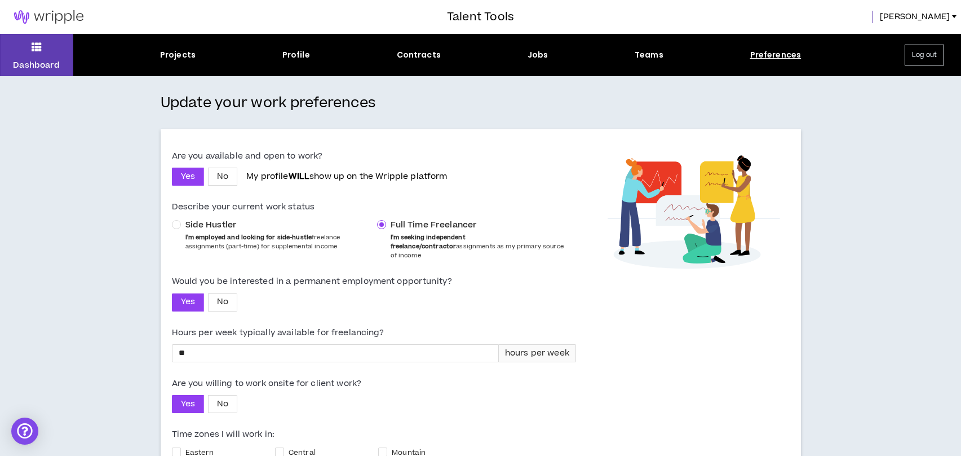
click at [32, 14] on img at bounding box center [49, 17] width 98 height 14
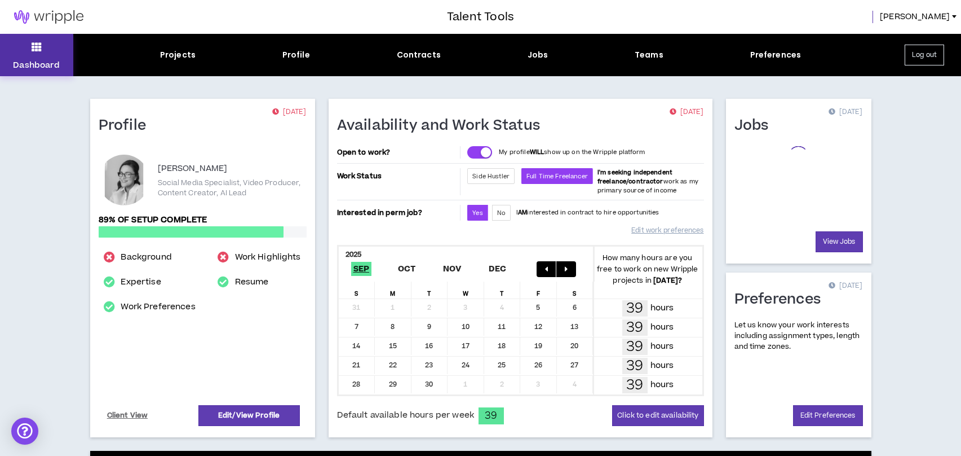
click at [41, 56] on button "Dashboard" at bounding box center [36, 55] width 73 height 42
click at [41, 61] on p "Dashboard" at bounding box center [36, 65] width 47 height 12
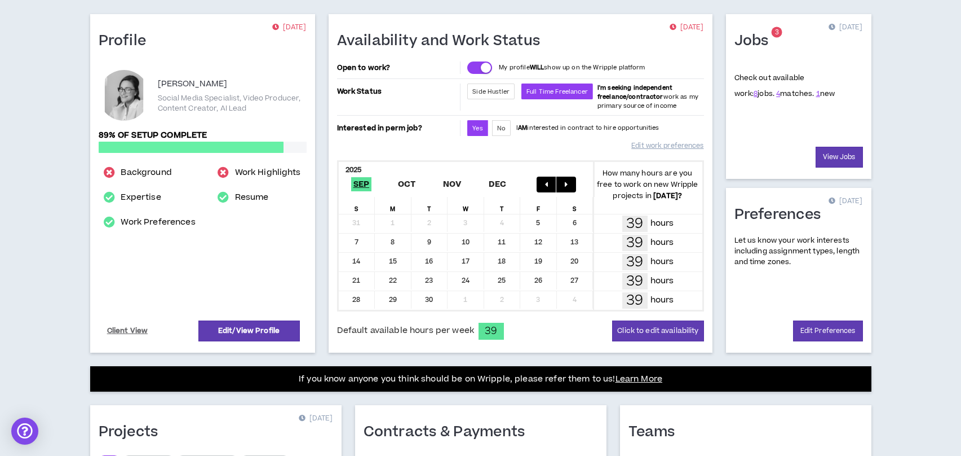
scroll to position [306, 0]
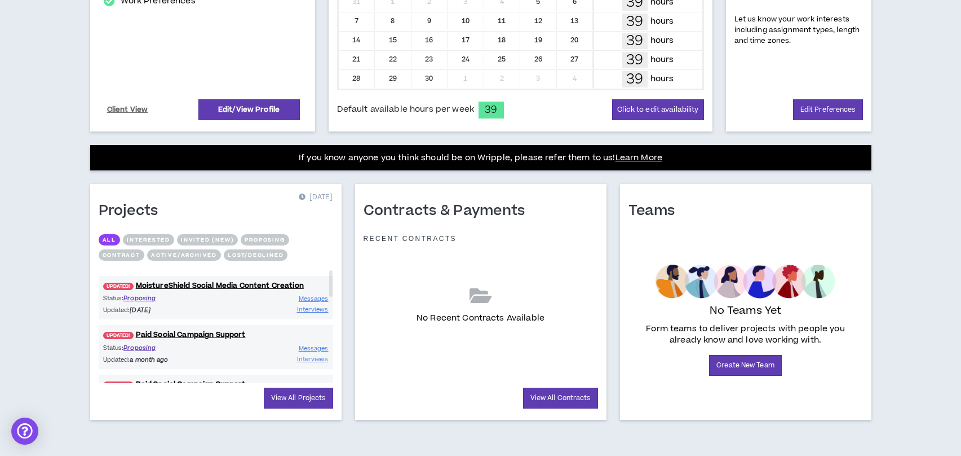
click at [228, 237] on button "Invited (new)" at bounding box center [207, 239] width 61 height 11
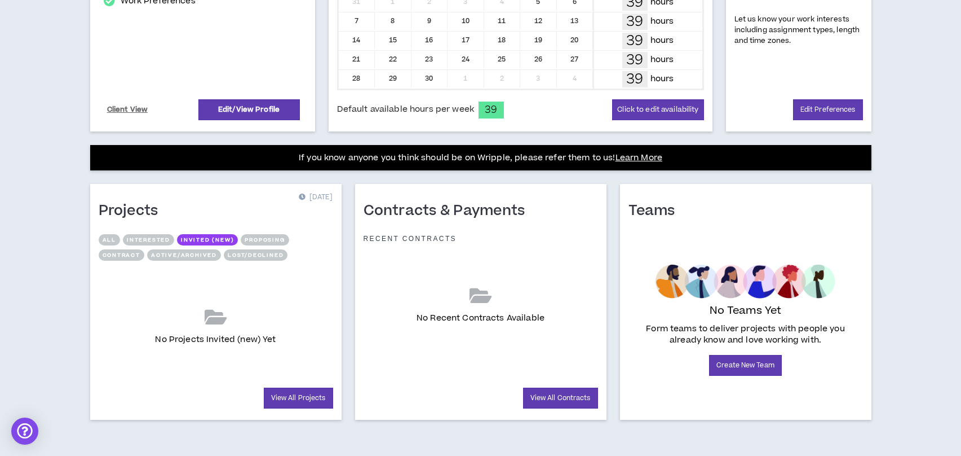
click at [269, 234] on button "Proposing" at bounding box center [265, 239] width 48 height 11
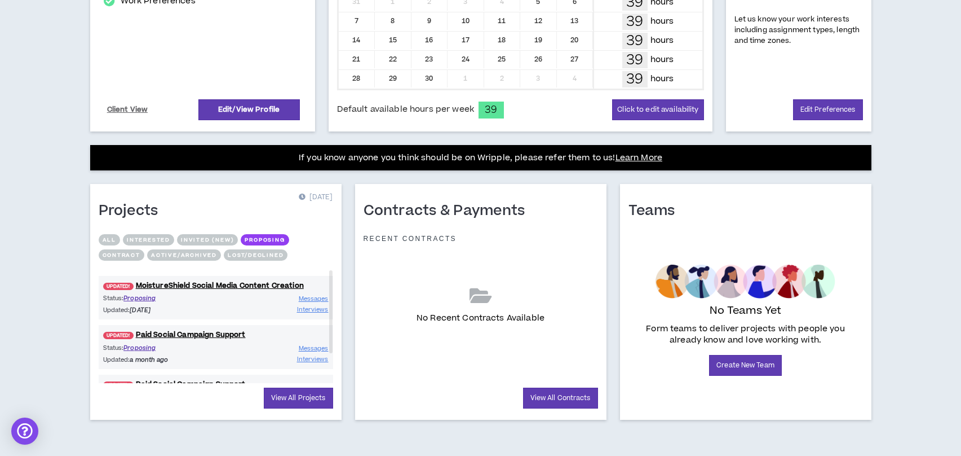
click at [125, 258] on button "Contract" at bounding box center [122, 254] width 46 height 11
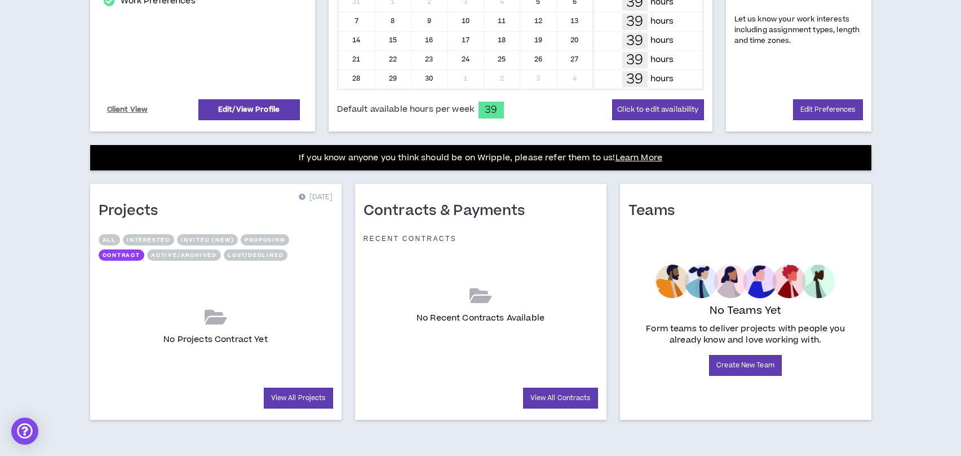
click at [261, 258] on button "Lost/Declined" at bounding box center [256, 254] width 64 height 11
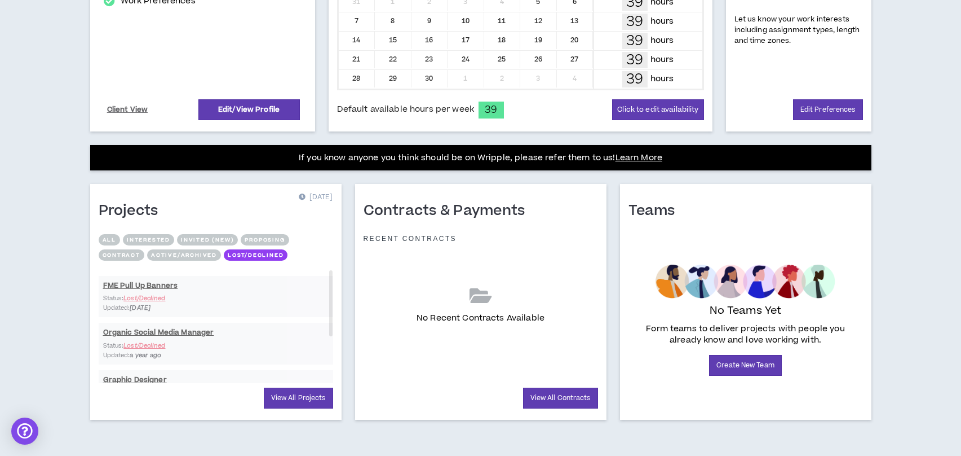
click at [107, 240] on button "All" at bounding box center [109, 239] width 21 height 11
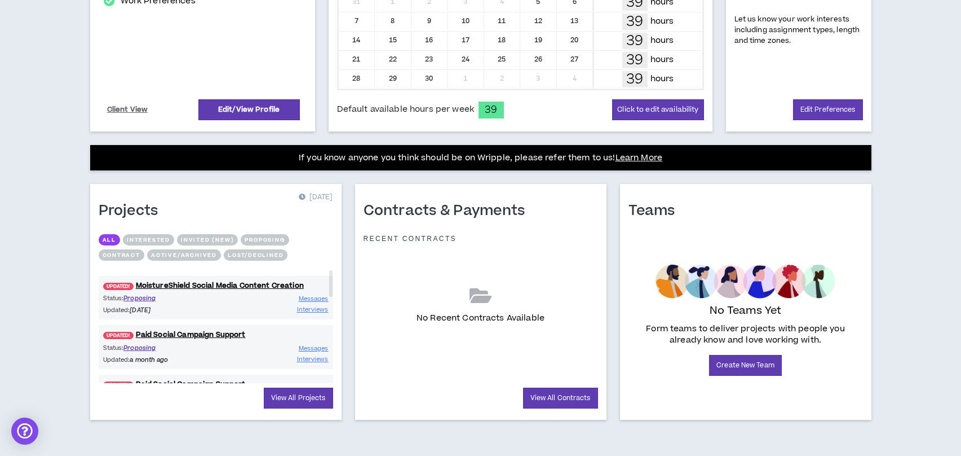
scroll to position [0, 0]
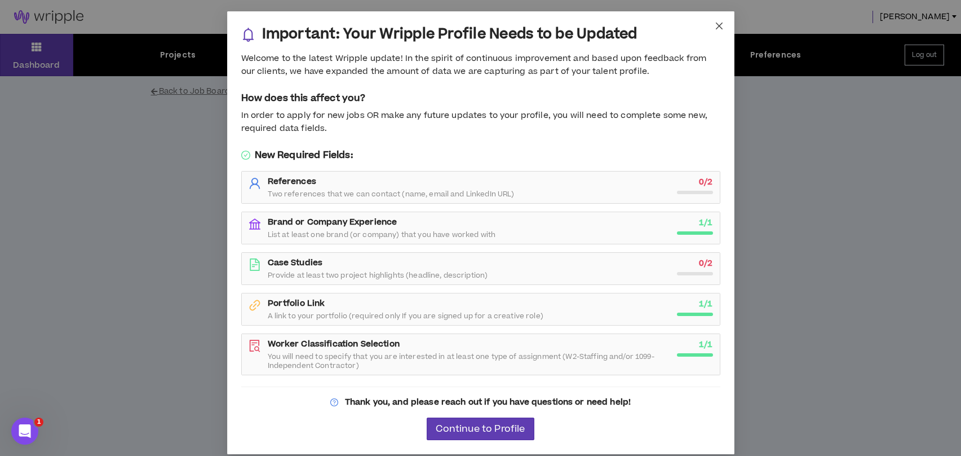
click at [719, 28] on icon "close" at bounding box center [719, 25] width 9 height 9
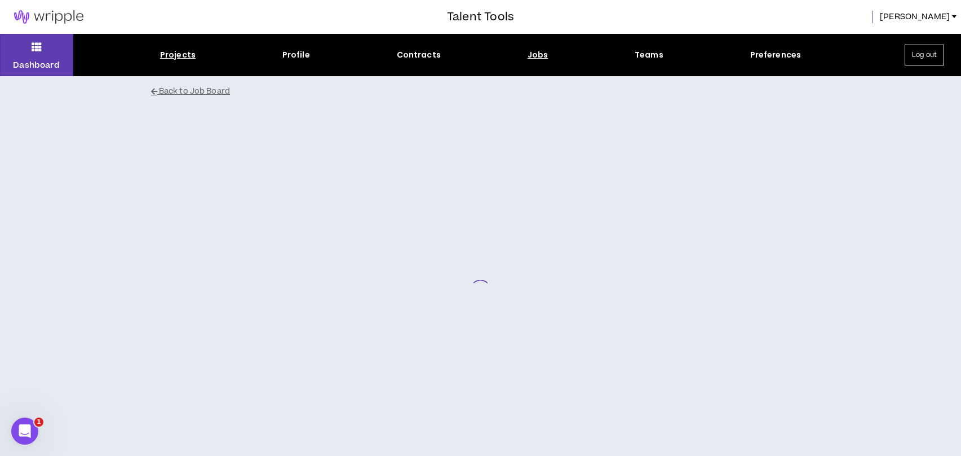
click at [180, 53] on div "Projects" at bounding box center [178, 55] width 36 height 12
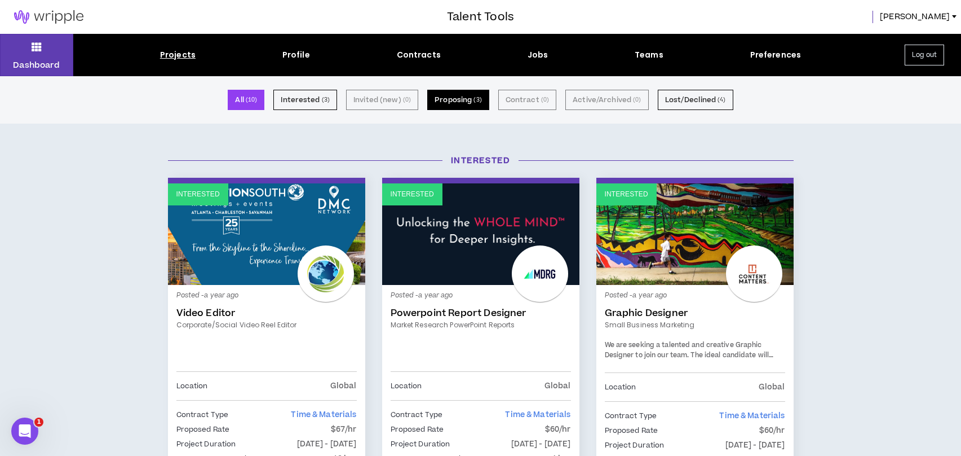
click at [448, 95] on button "Proposing ( 3 )" at bounding box center [458, 100] width 62 height 20
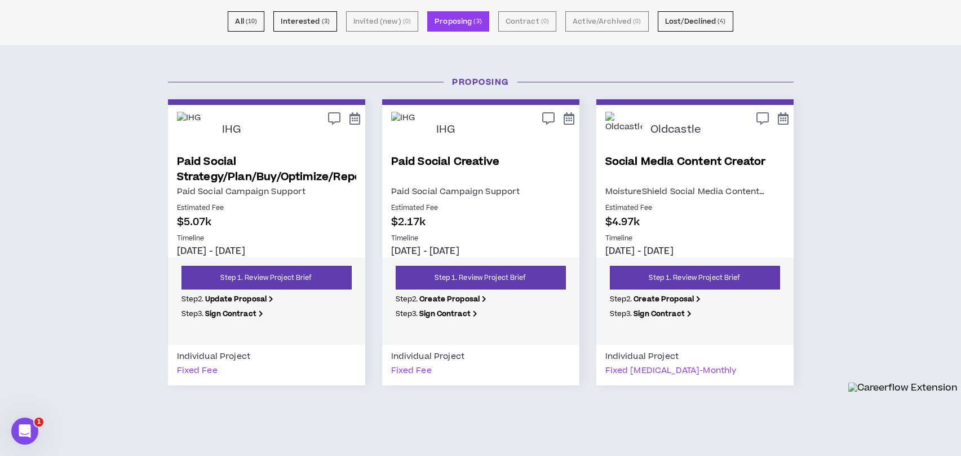
scroll to position [75, 0]
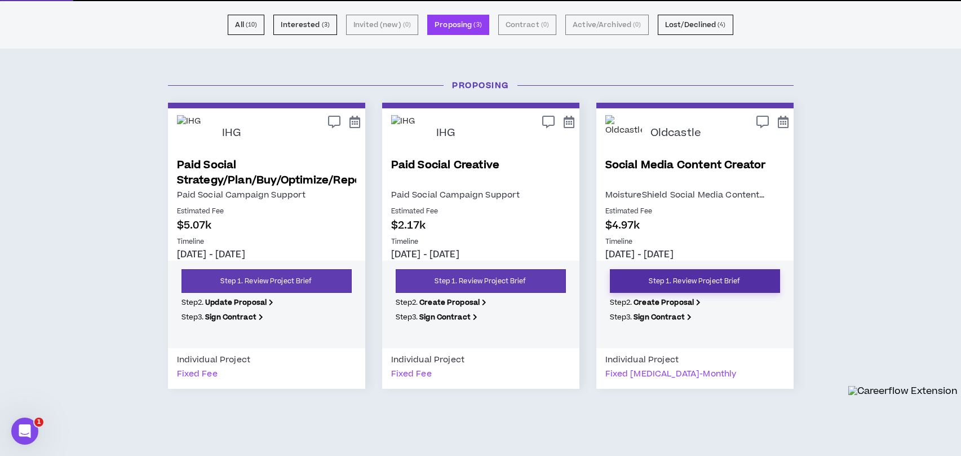
click at [700, 277] on link "Step 1. Review Project Brief" at bounding box center [695, 281] width 170 height 24
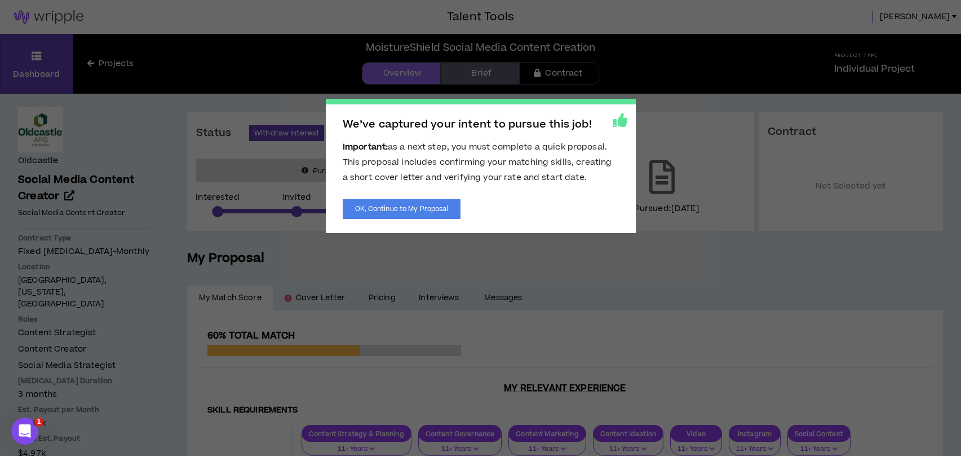
click at [366, 224] on div "We’ve captured your intent to pursue this job! Important: as a next step, you m…" at bounding box center [481, 166] width 310 height 134
click at [370, 199] on button "OK, Continue to My Proposal" at bounding box center [402, 209] width 118 height 20
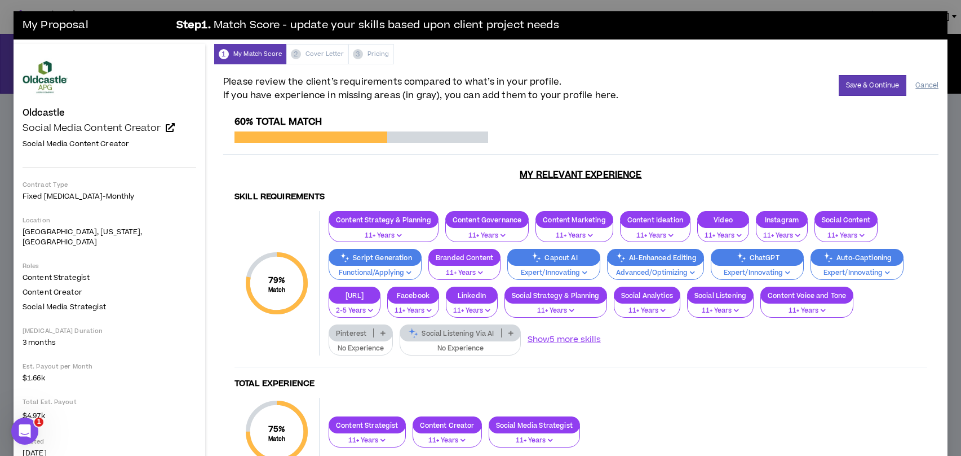
click at [926, 88] on button "Cancel" at bounding box center [927, 86] width 23 height 20
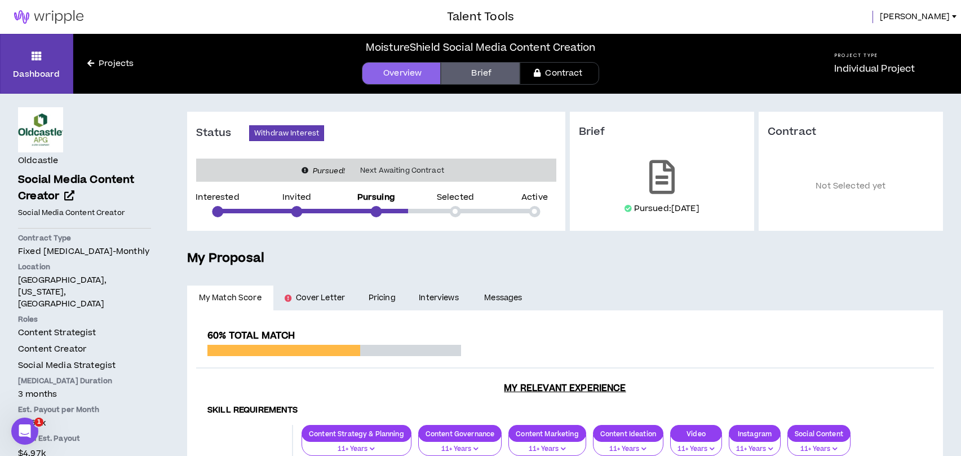
click at [382, 72] on link "Overview" at bounding box center [401, 73] width 79 height 23
click at [395, 74] on link "Overview" at bounding box center [401, 73] width 79 height 23
click at [482, 78] on link "Brief" at bounding box center [480, 73] width 79 height 23
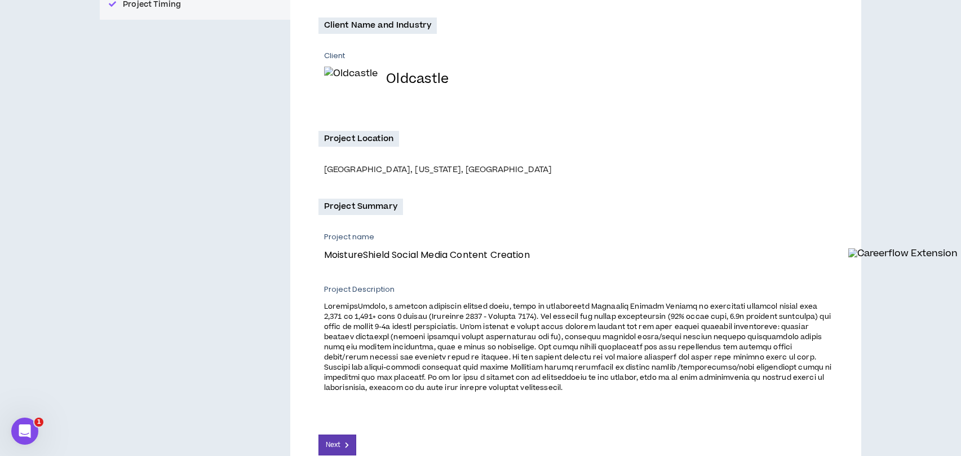
scroll to position [282, 0]
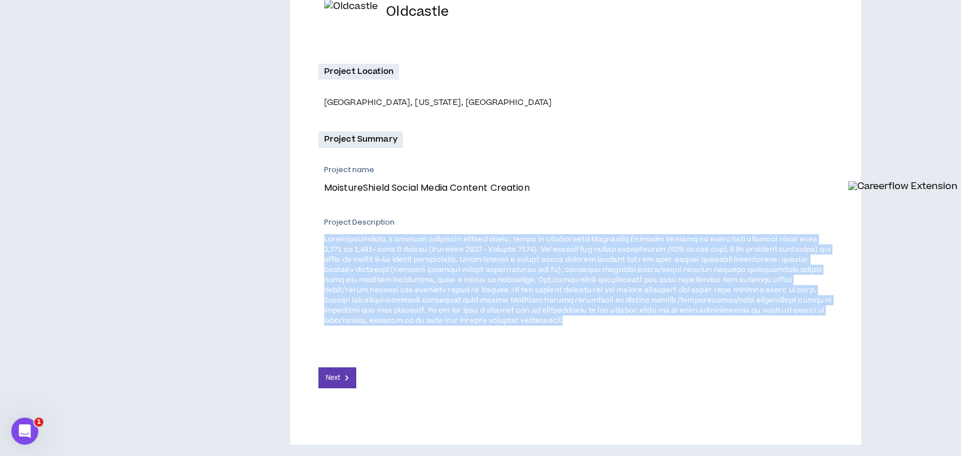
drag, startPoint x: 756, startPoint y: 328, endPoint x: 245, endPoint y: 235, distance: 519.2
click at [245, 235] on div "Client and Project Overview Role Overview Project Timing MoistureShield Social …" at bounding box center [481, 152] width 762 height 582
copy span "MoistureShield, a leading composite decking brand, needs an experienced Instagr…"
